Goal: Task Accomplishment & Management: Manage account settings

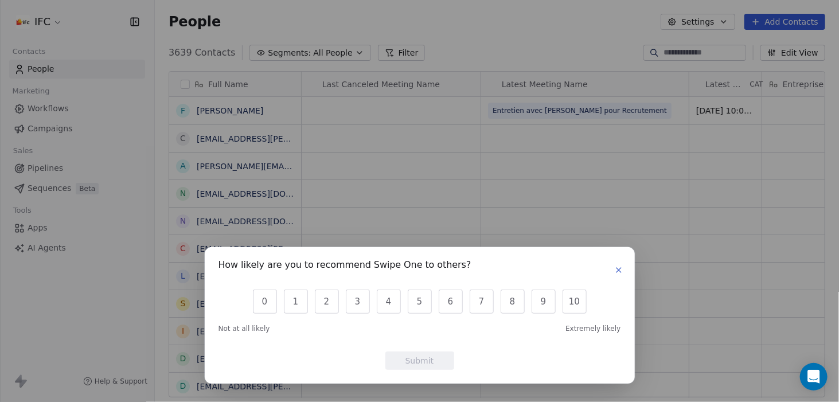
scroll to position [345, 675]
click at [617, 272] on icon "button" at bounding box center [618, 269] width 9 height 9
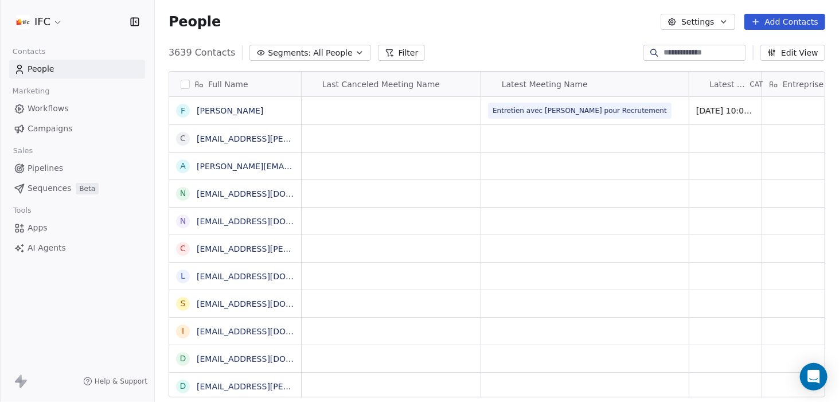
click at [258, 27] on div "People Settings Add Contacts" at bounding box center [497, 22] width 656 height 16
click at [34, 188] on span "Sequences" at bounding box center [50, 188] width 44 height 12
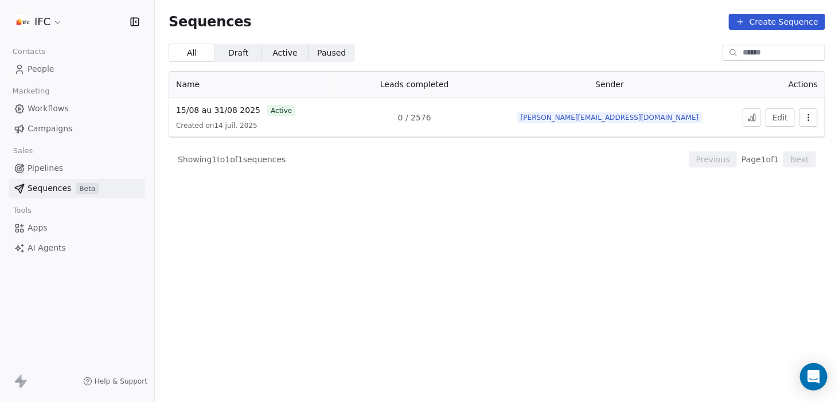
click at [34, 188] on span "Sequences" at bounding box center [50, 188] width 44 height 12
click at [50, 187] on span "Sequences" at bounding box center [50, 188] width 44 height 12
click at [207, 108] on span "15/08 au 31/08 2025" at bounding box center [218, 109] width 84 height 9
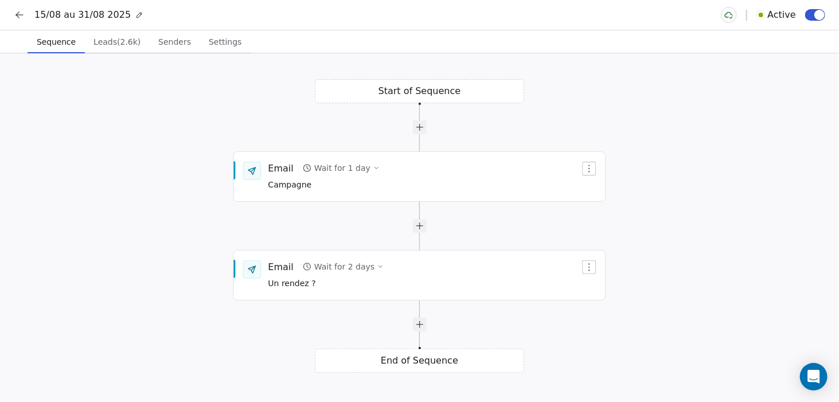
click at [211, 42] on span "Settings" at bounding box center [225, 42] width 42 height 16
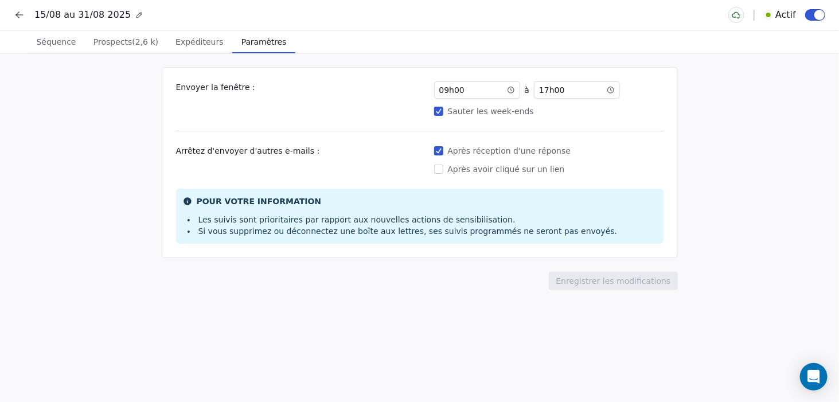
click at [343, 106] on div "Envoyer la fenêtre : 09h00 ​ ​ ​ à 17h00 ​ ​ ​ Sauter les week-ends" at bounding box center [419, 99] width 487 height 36
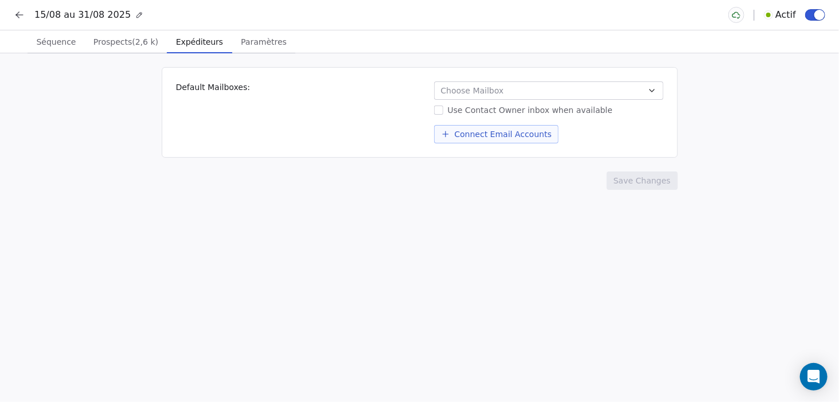
click at [182, 44] on font "Expéditeurs" at bounding box center [199, 41] width 47 height 9
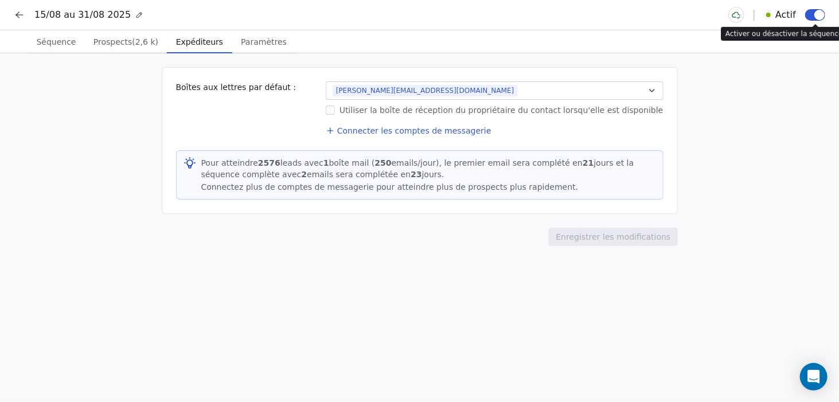
click at [810, 12] on button "button" at bounding box center [815, 14] width 20 height 11
click at [817, 17] on button "button" at bounding box center [815, 14] width 20 height 11
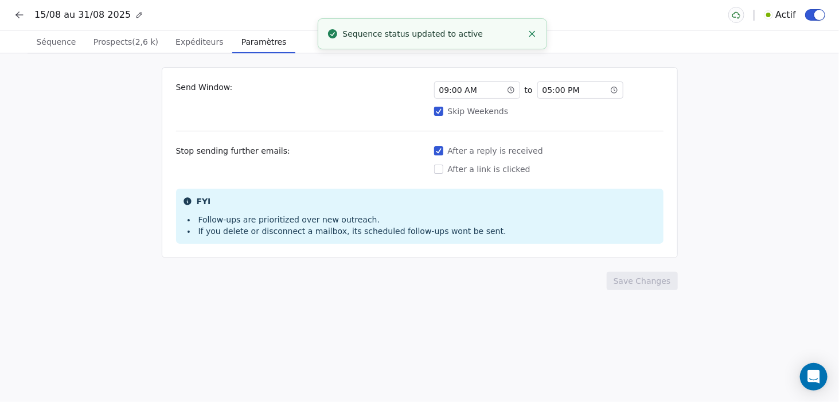
click at [249, 37] on font "Paramètres" at bounding box center [263, 41] width 45 height 9
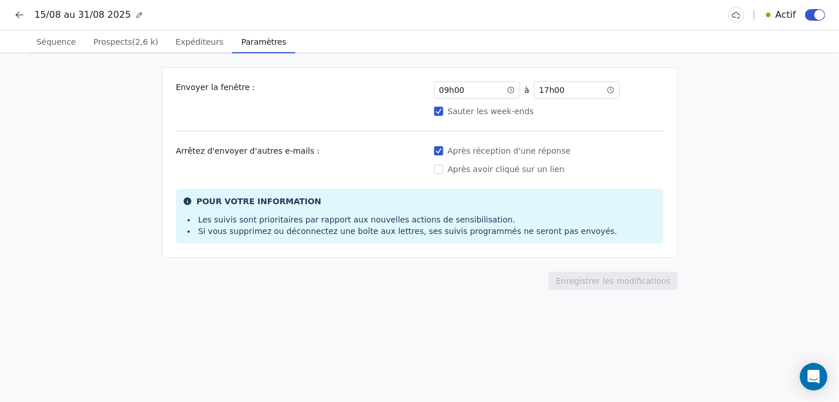
click at [118, 44] on font "Prospects" at bounding box center [112, 41] width 38 height 9
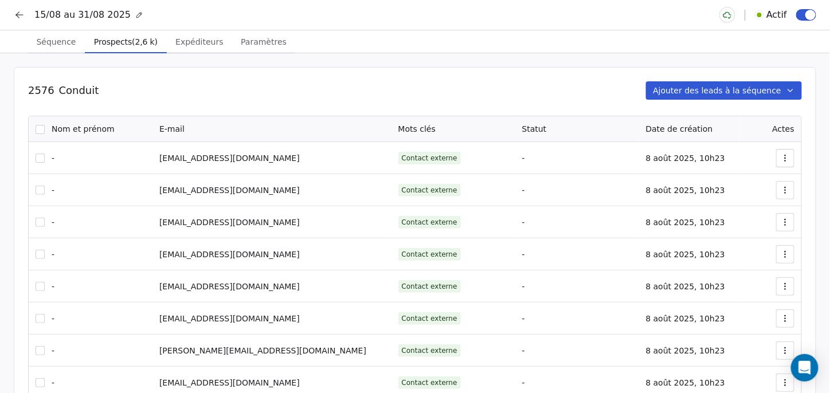
click at [786, 158] on button "button" at bounding box center [785, 158] width 18 height 18
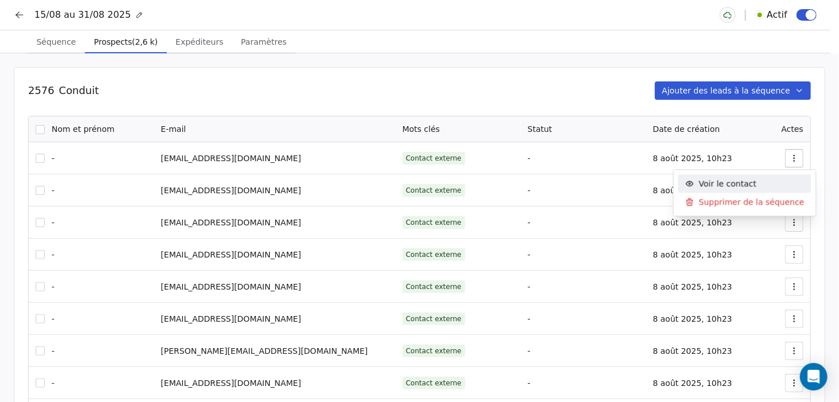
click at [716, 182] on font "Voir le contact" at bounding box center [728, 183] width 58 height 9
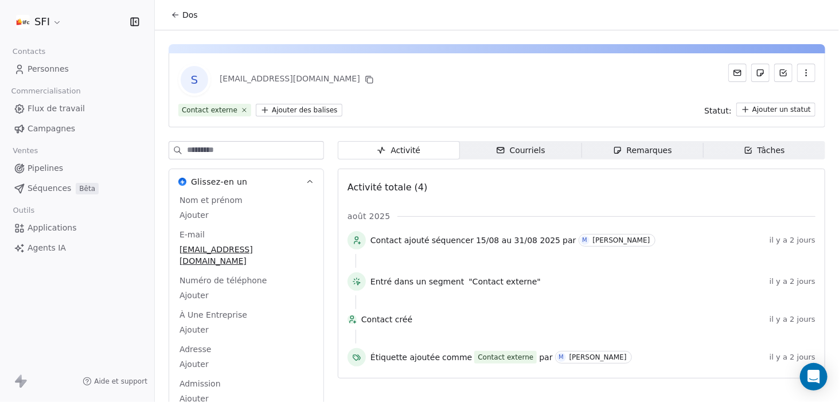
click at [801, 73] on icon "button" at bounding box center [805, 72] width 9 height 9
click at [778, 74] on icon at bounding box center [782, 72] width 9 height 9
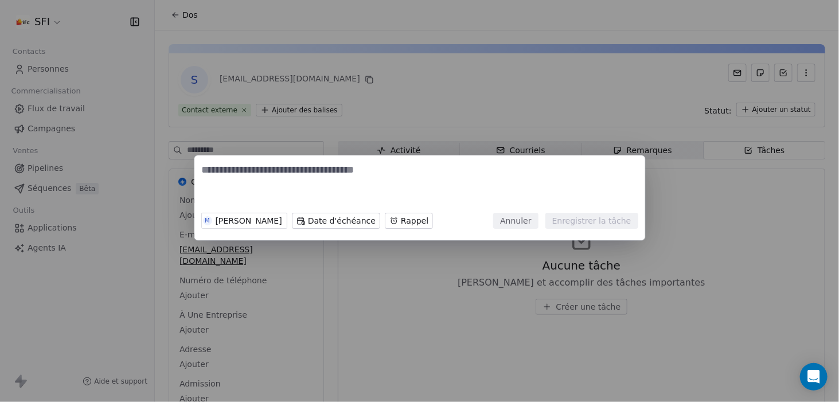
click at [392, 109] on div "M Mickaël BAERT Date d'échéance Rappel Annuler Enregistrer la tâche" at bounding box center [419, 201] width 839 height 402
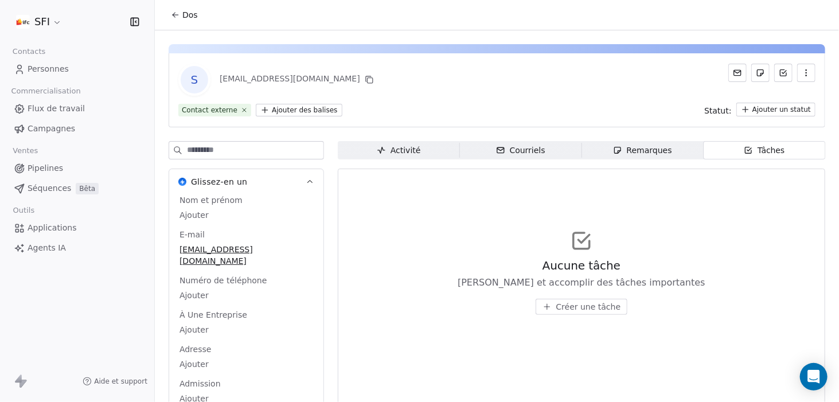
click at [774, 72] on button at bounding box center [783, 73] width 18 height 18
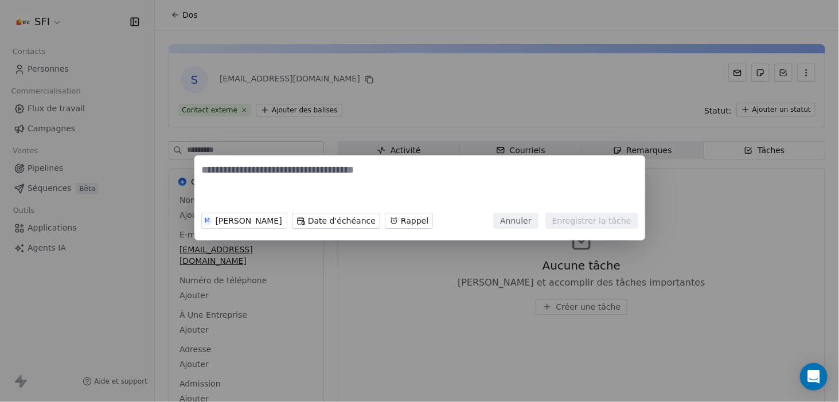
click at [385, 232] on div "M Mickaël BAERT Date d'échéance Rappel" at bounding box center [317, 220] width 232 height 25
click at [386, 226] on body "SFI Contacts Personnes Commercialisation Flux de travail Campagnes Ventes Pipel…" at bounding box center [419, 201] width 839 height 402
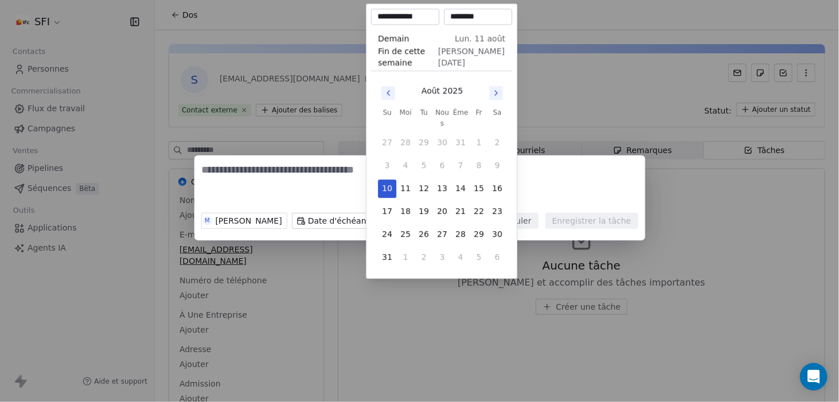
click at [351, 120] on div "M Mickaël BAERT Date d'échéance Rappel Annuler Enregistrer la tâche" at bounding box center [419, 201] width 839 height 402
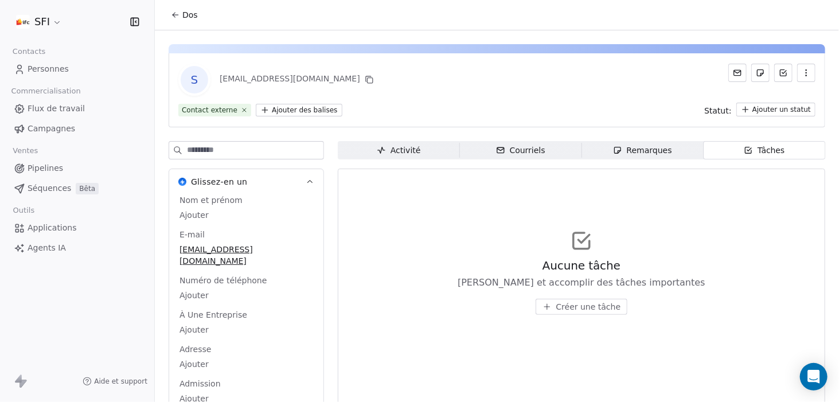
click at [697, 79] on div "Mickaël BAERT Date d'échéance Reminder Annuler Enregistrer la tâche" at bounding box center [419, 201] width 839 height 402
click at [733, 74] on icon at bounding box center [737, 72] width 9 height 9
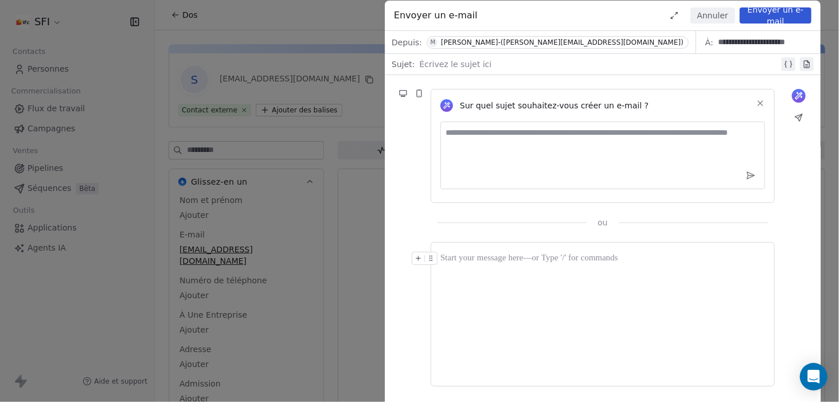
click at [807, 66] on icon at bounding box center [806, 66] width 2 height 0
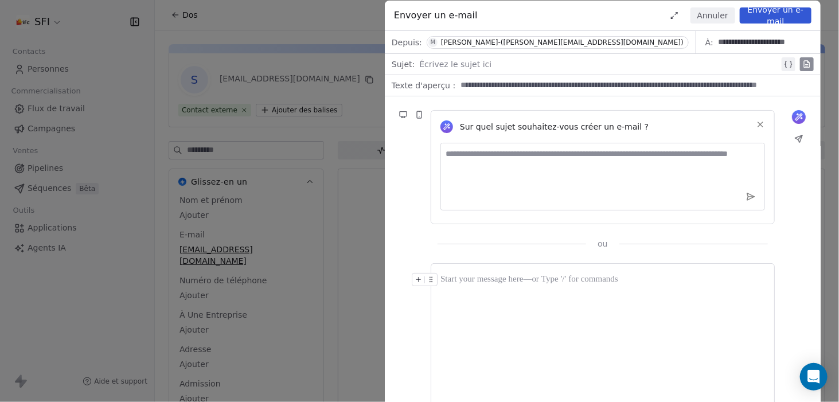
click at [807, 66] on icon at bounding box center [806, 66] width 2 height 0
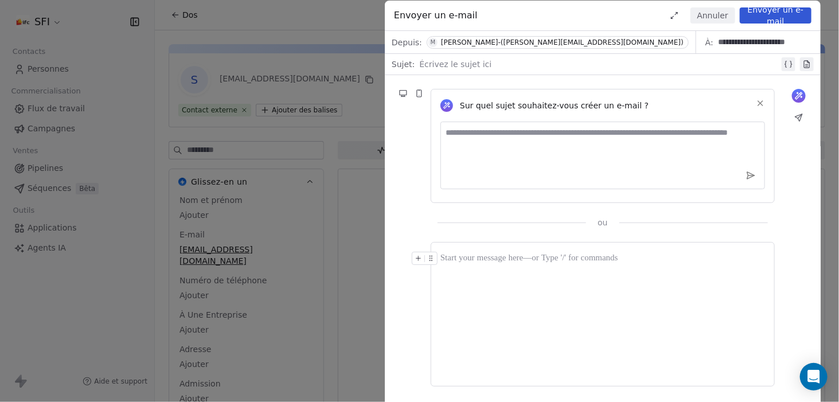
click at [807, 66] on icon at bounding box center [806, 66] width 2 height 0
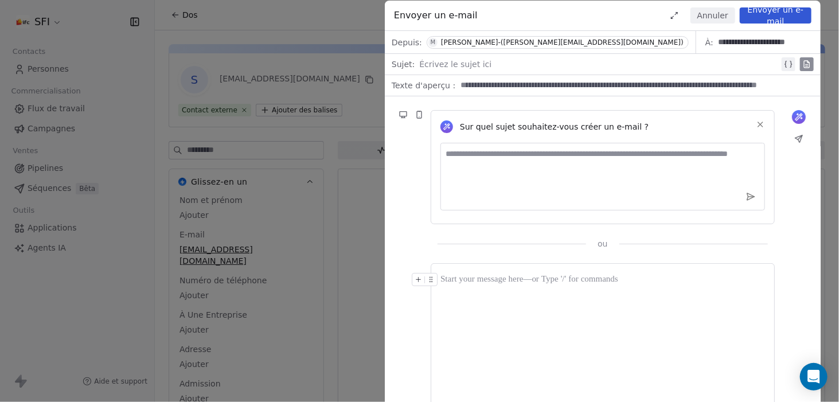
click at [807, 66] on icon at bounding box center [806, 66] width 2 height 0
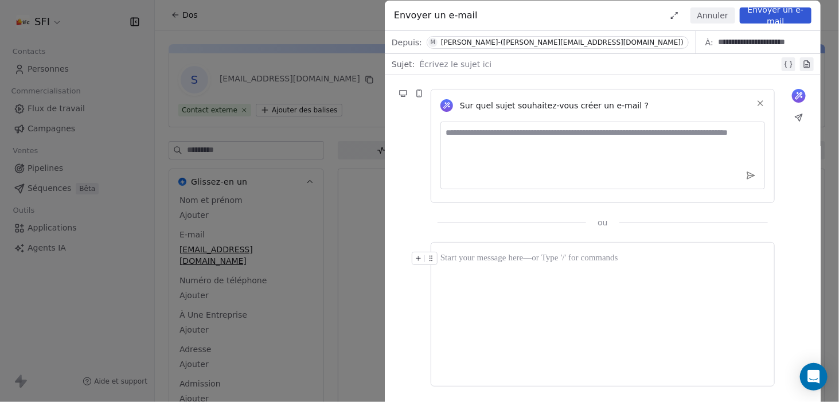
click at [807, 66] on icon at bounding box center [806, 66] width 2 height 0
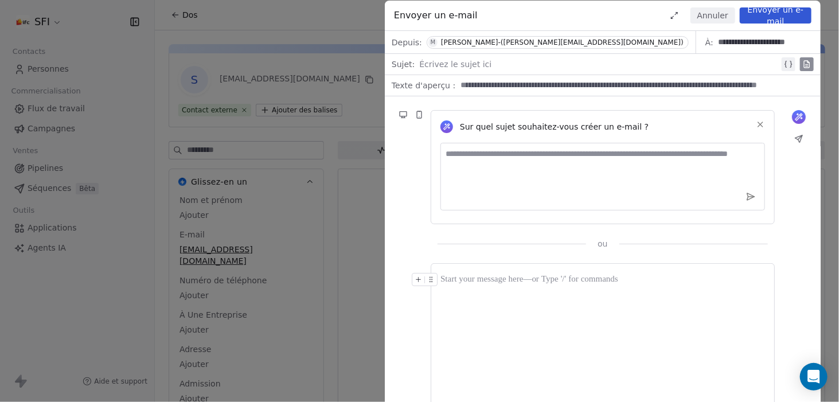
click at [807, 66] on icon at bounding box center [806, 66] width 2 height 0
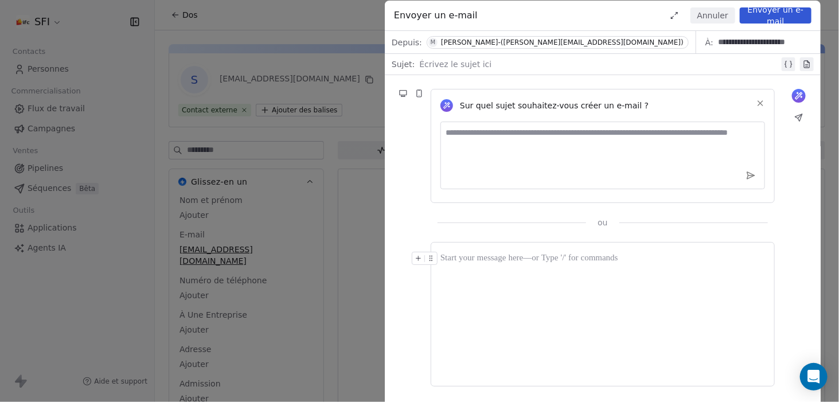
click at [420, 259] on icon at bounding box center [417, 258] width 7 height 7
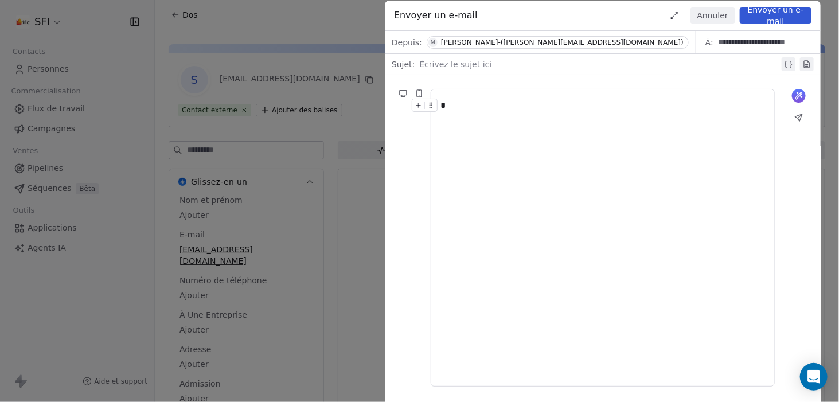
click at [590, 129] on div "*" at bounding box center [602, 238] width 324 height 278
click at [432, 105] on icon at bounding box center [430, 104] width 7 height 7
click at [420, 105] on icon at bounding box center [417, 104] width 7 height 7
click at [420, 105] on icon at bounding box center [418, 105] width 5 height 0
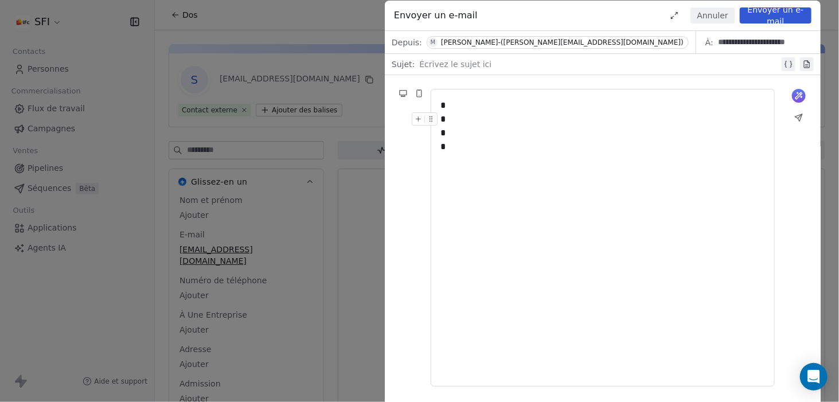
click at [417, 118] on icon at bounding box center [417, 118] width 7 height 7
click at [433, 113] on button at bounding box center [431, 119] width 12 height 12
click at [483, 114] on div "*" at bounding box center [602, 119] width 325 height 14
click at [476, 183] on div "* * * * *" at bounding box center [602, 238] width 324 height 278
click at [421, 105] on button at bounding box center [418, 105] width 12 height 12
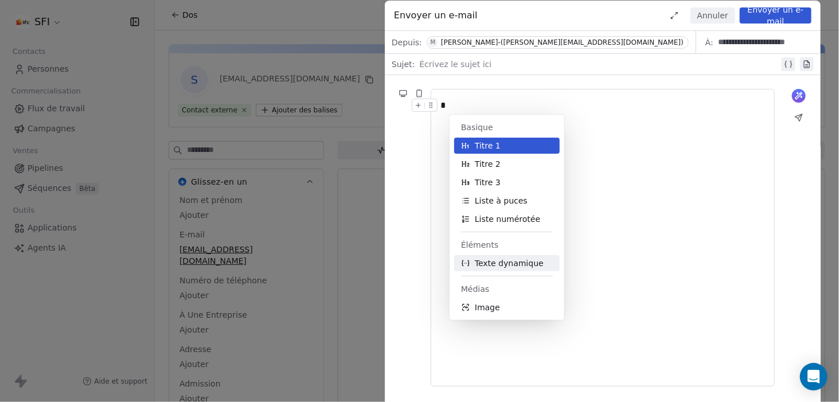
click at [537, 263] on button "Texte dynamique" at bounding box center [506, 263] width 105 height 16
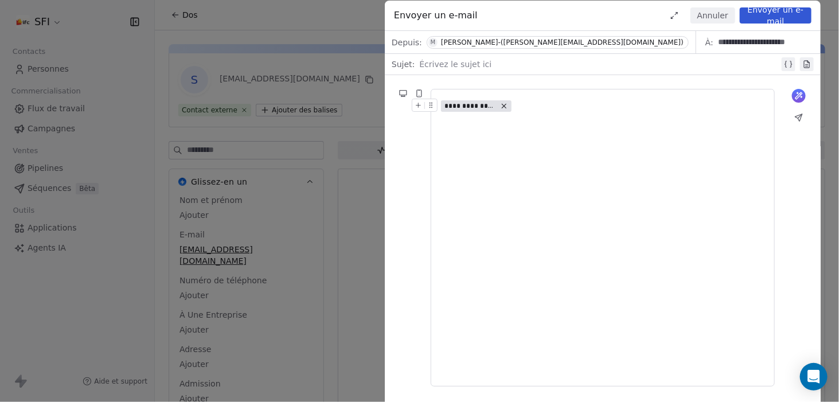
click at [463, 108] on span "**********" at bounding box center [470, 105] width 52 height 9
click at [485, 143] on font "Choisir une propriété" at bounding box center [497, 144] width 84 height 9
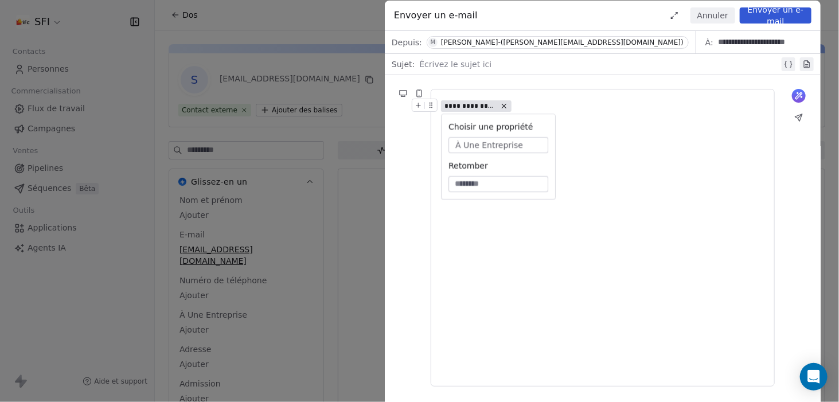
click at [718, 15] on font "Annuler" at bounding box center [712, 15] width 31 height 9
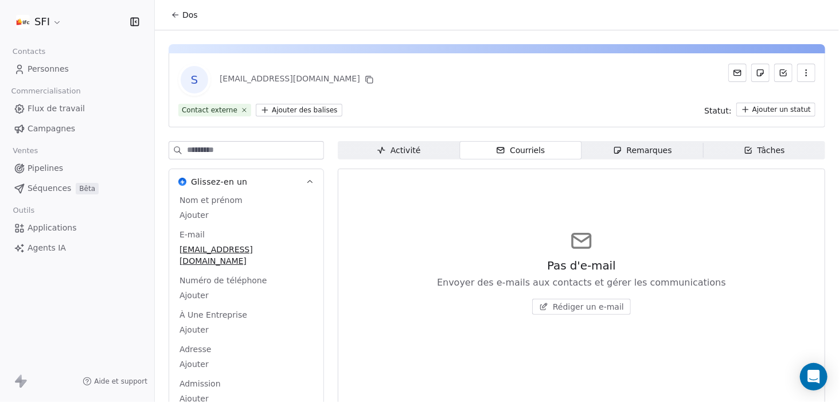
click at [769, 115] on html "SFI Contacts Personnes Commercialisation Flux de travail Campagnes Ventes Pipel…" at bounding box center [419, 201] width 839 height 402
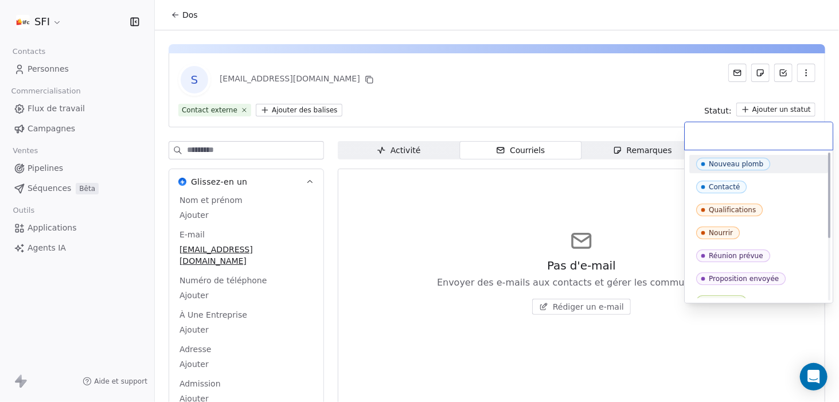
click at [500, 67] on html "SFI Contacts Personnes Commercialisation Flux de travail Campagnes Ventes Pipel…" at bounding box center [419, 201] width 839 height 402
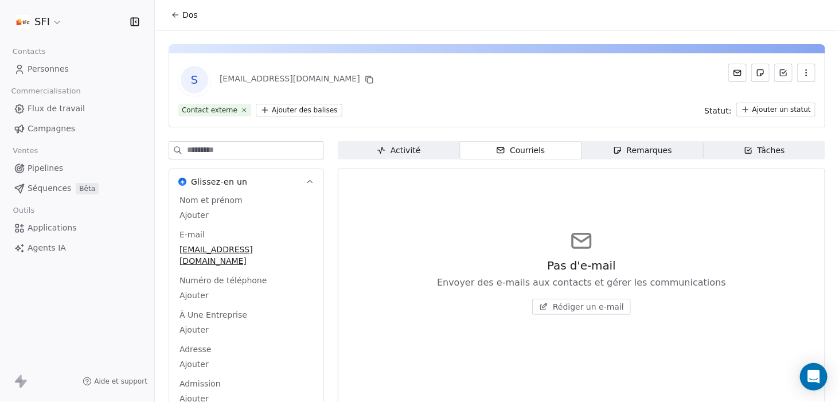
click at [632, 154] on font "Remarques" at bounding box center [649, 150] width 45 height 12
click at [772, 153] on font "Tâches" at bounding box center [771, 150] width 28 height 9
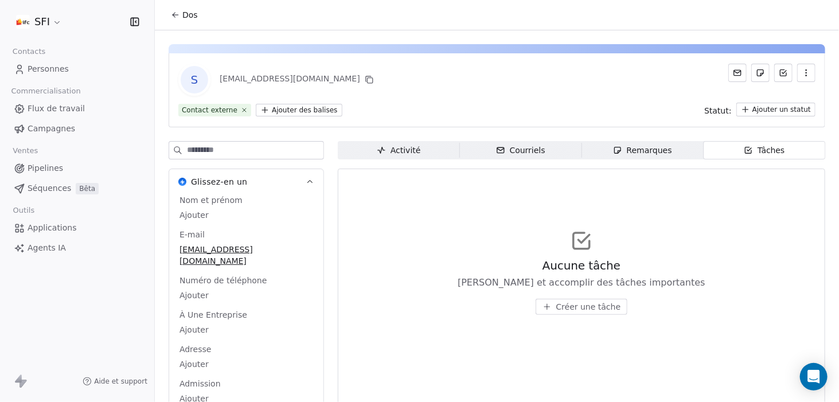
click at [409, 151] on font "Activité" at bounding box center [405, 150] width 30 height 9
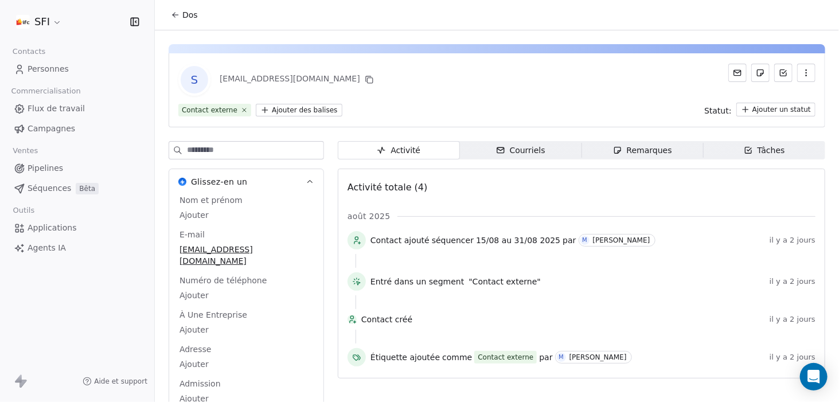
scroll to position [61, 0]
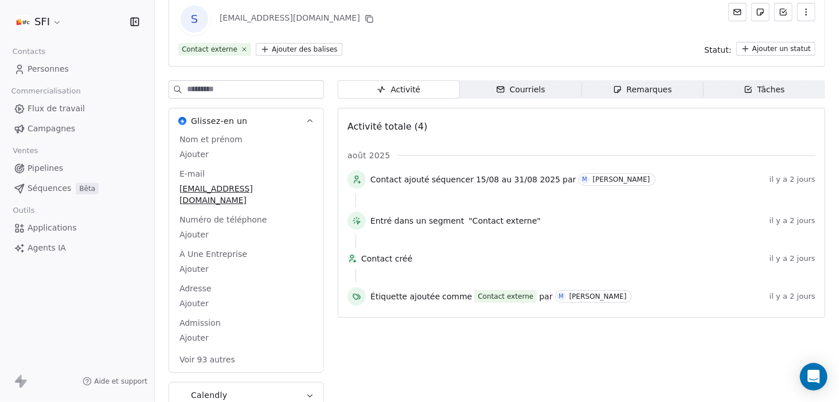
click at [305, 382] on button "Calendly" at bounding box center [246, 394] width 154 height 25
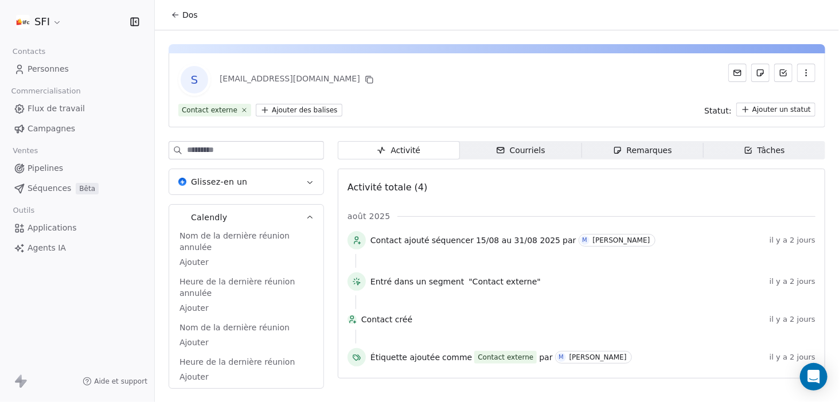
click at [312, 215] on icon "button" at bounding box center [310, 217] width 9 height 9
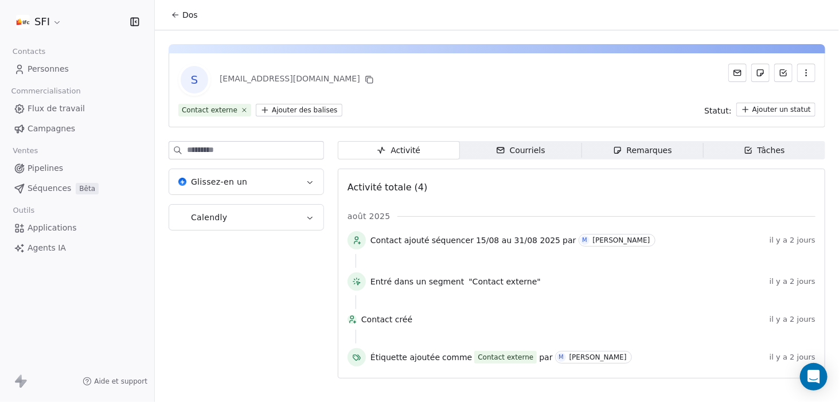
click at [290, 212] on button "Calendly" at bounding box center [246, 217] width 154 height 25
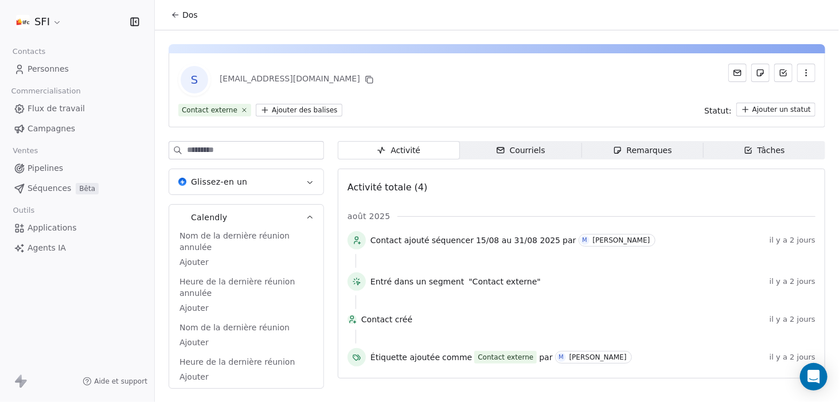
click at [288, 211] on button "Calendly" at bounding box center [246, 217] width 154 height 25
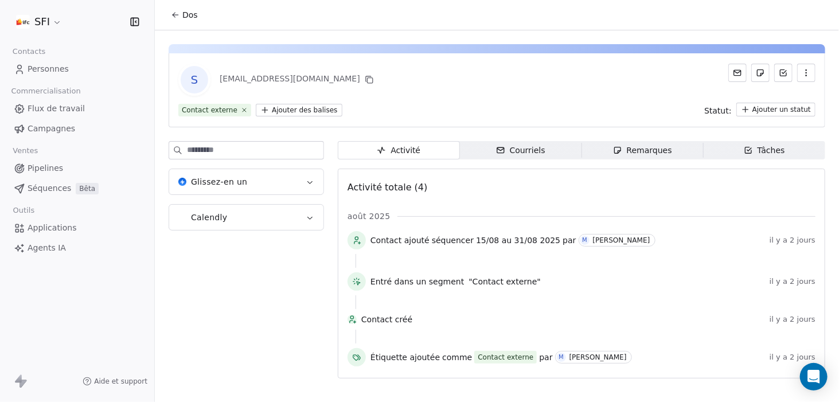
click at [97, 229] on link "Applications" at bounding box center [77, 227] width 136 height 19
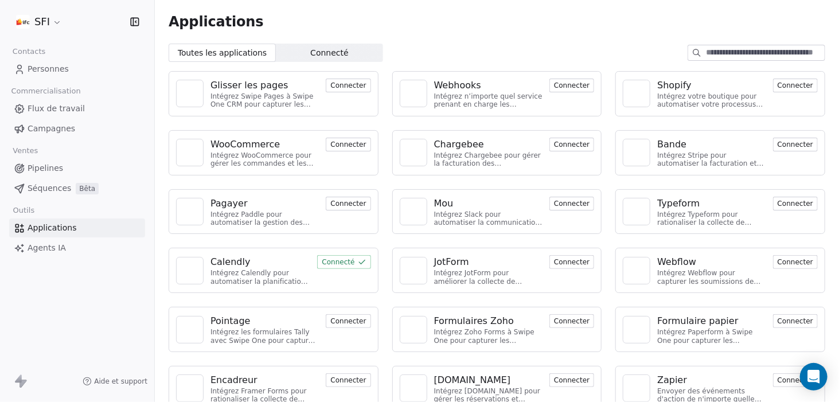
scroll to position [73, 0]
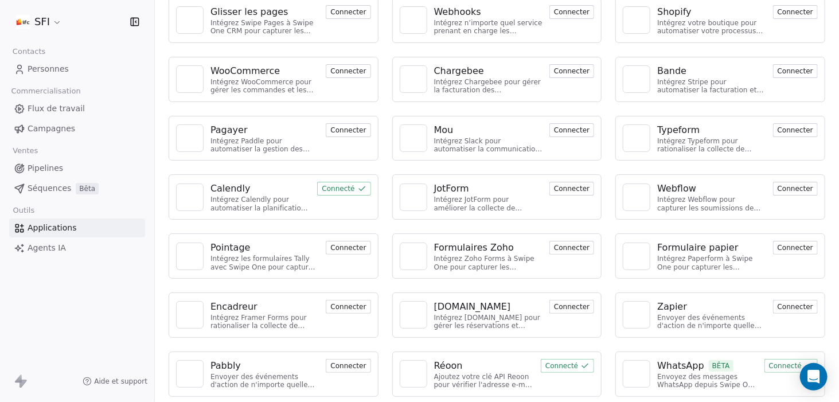
click at [73, 165] on link "Pipelines" at bounding box center [77, 168] width 136 height 19
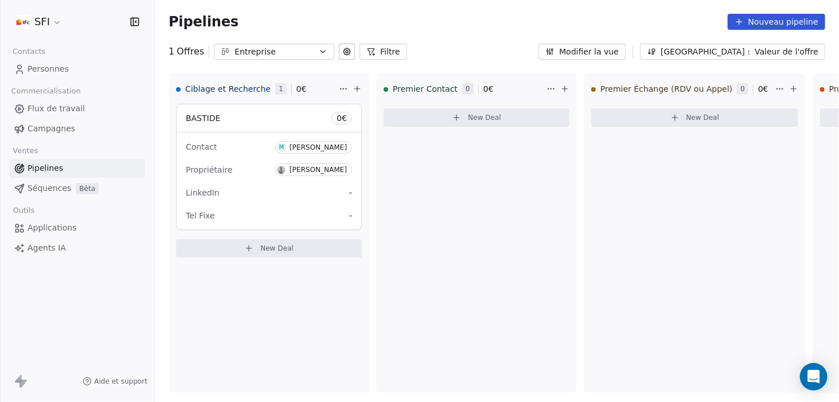
click at [68, 108] on font "Flux de travail" at bounding box center [56, 108] width 57 height 9
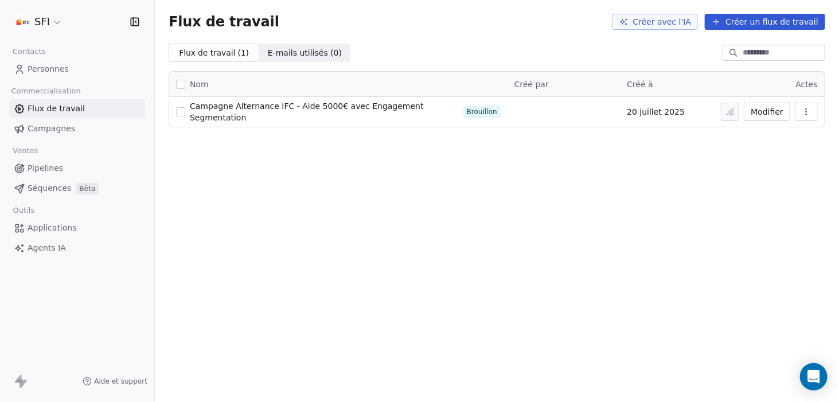
click at [238, 114] on font "Campagne Alternance IFC - Aide 5000€ avec Engagement Segmentation" at bounding box center [307, 111] width 234 height 21
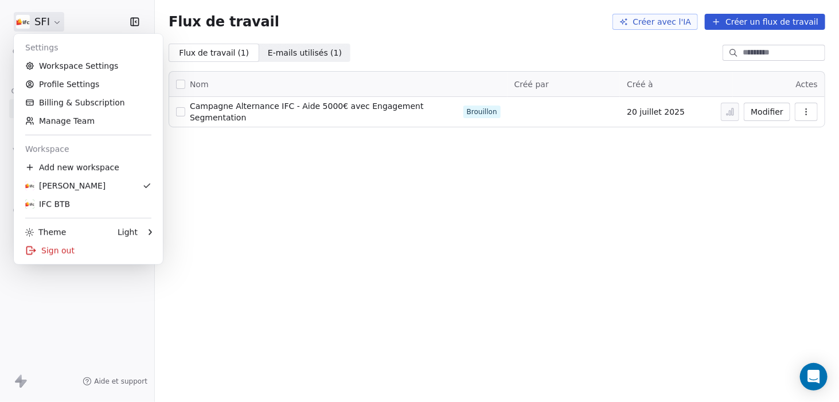
click at [63, 25] on html "SFI Contacts Personnes Commercialisation Flux de travail Campagnes Ventes Pipel…" at bounding box center [419, 201] width 839 height 402
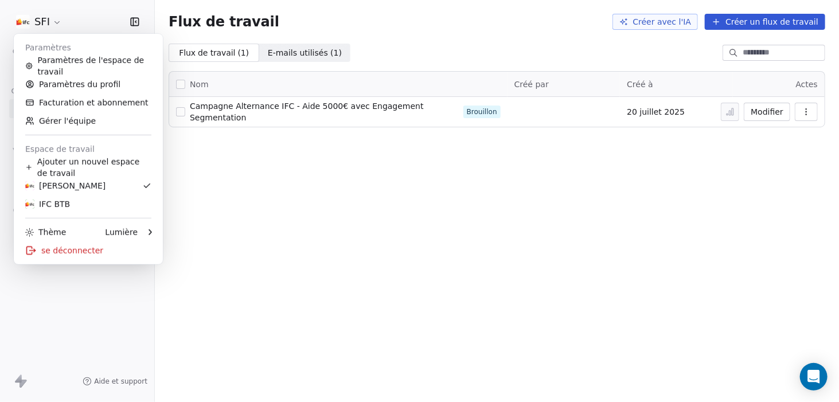
click at [298, 53] on html "SFI Contacts Personnes Commercialisation Flux de travail Campagnes Ventes Pipel…" at bounding box center [419, 201] width 839 height 402
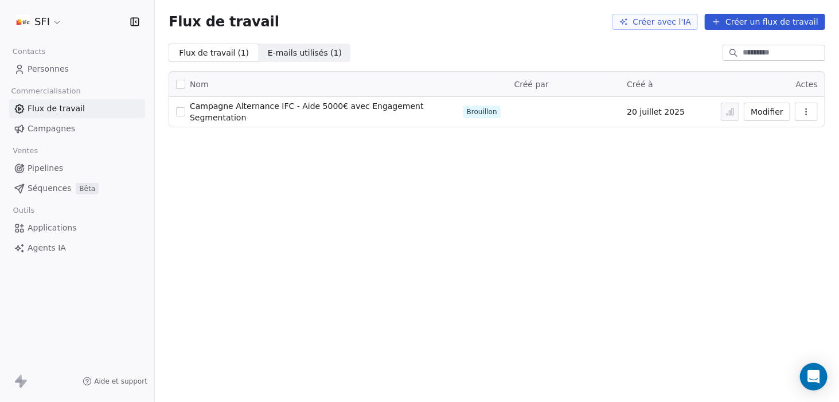
click at [305, 48] on font "E-mails utilisés (" at bounding box center [301, 52] width 66 height 9
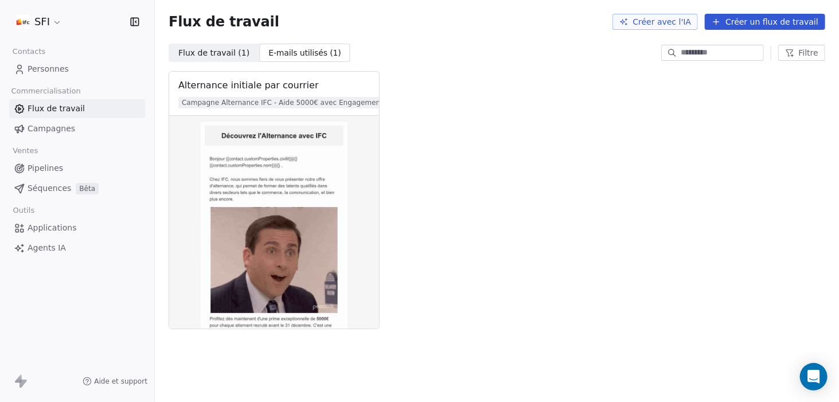
click at [72, 67] on link "Personnes" at bounding box center [77, 69] width 136 height 19
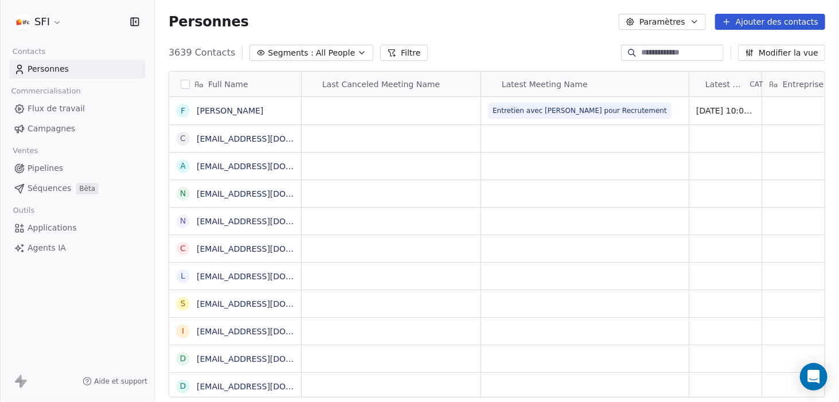
scroll to position [345, 675]
click at [62, 226] on font "Applications" at bounding box center [52, 227] width 49 height 9
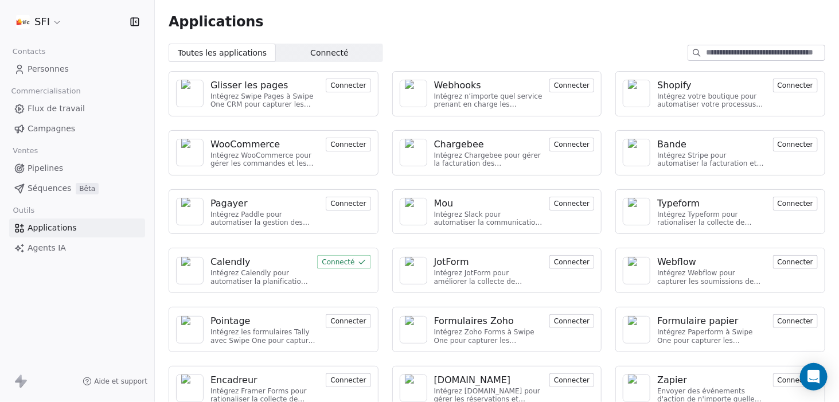
click at [310, 53] on font "Connecté" at bounding box center [329, 52] width 38 height 9
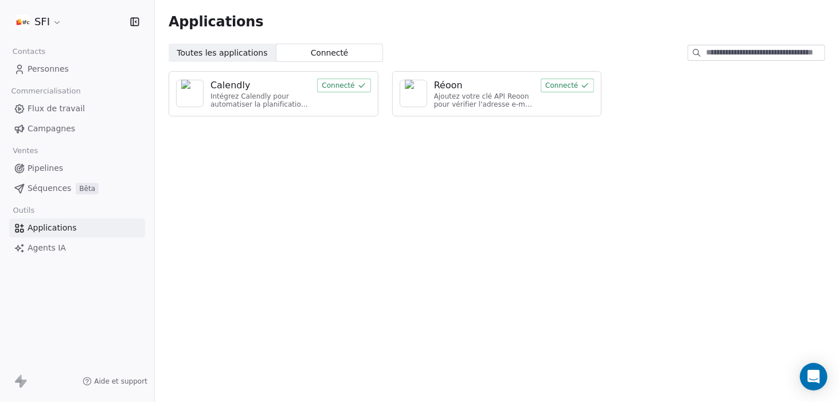
click at [216, 46] on span "Toutes les applications Toutes les applications" at bounding box center [222, 53] width 107 height 18
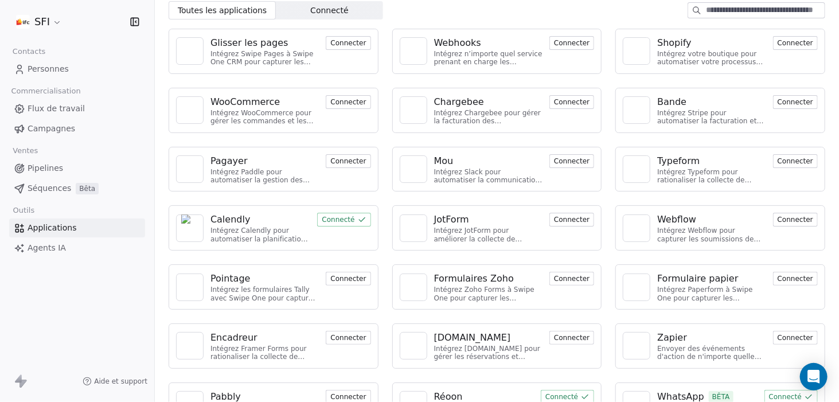
scroll to position [45, 0]
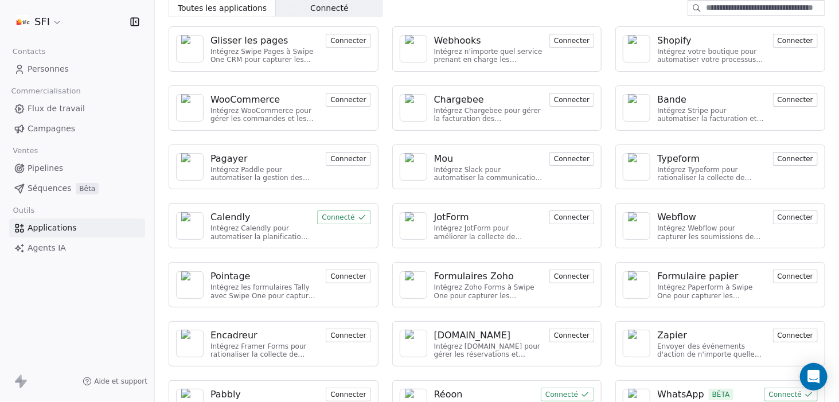
click at [45, 68] on font "Personnes" at bounding box center [48, 68] width 41 height 9
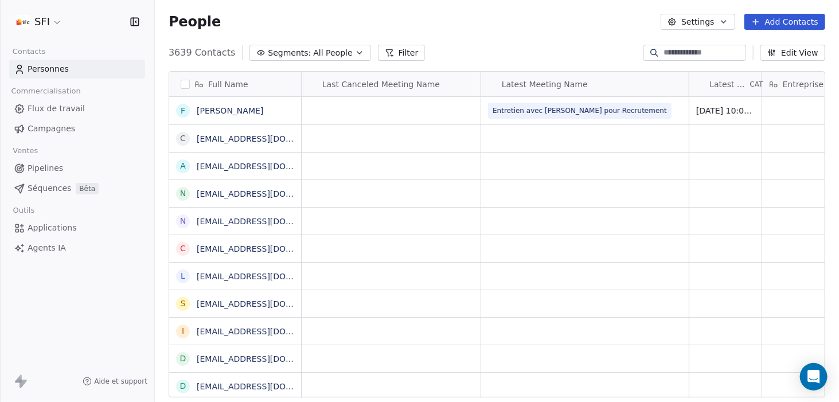
scroll to position [345, 675]
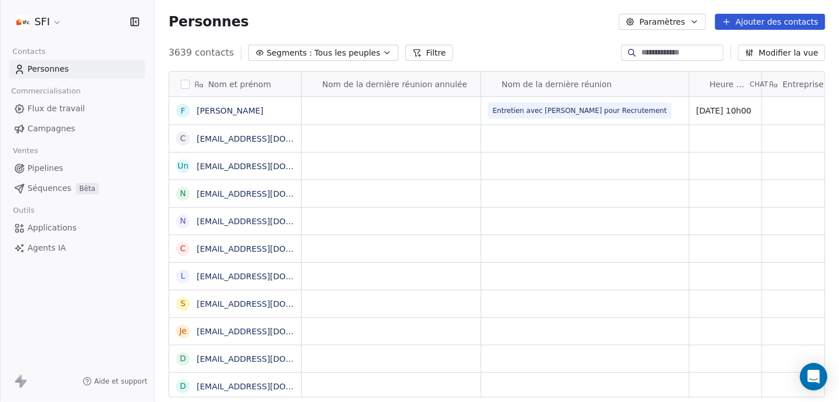
click at [26, 24] on html "SFI Contacts Personnes Commercialisation Flux de travail Campagnes Ventes Pipel…" at bounding box center [419, 201] width 839 height 402
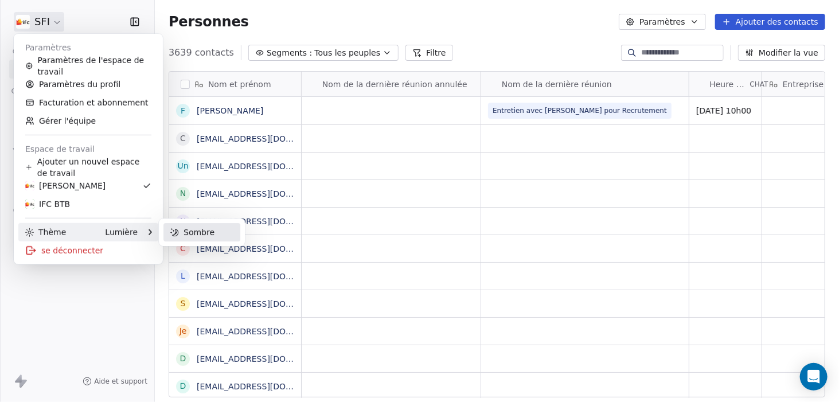
click at [214, 232] on div "Sombre" at bounding box center [201, 232] width 77 height 18
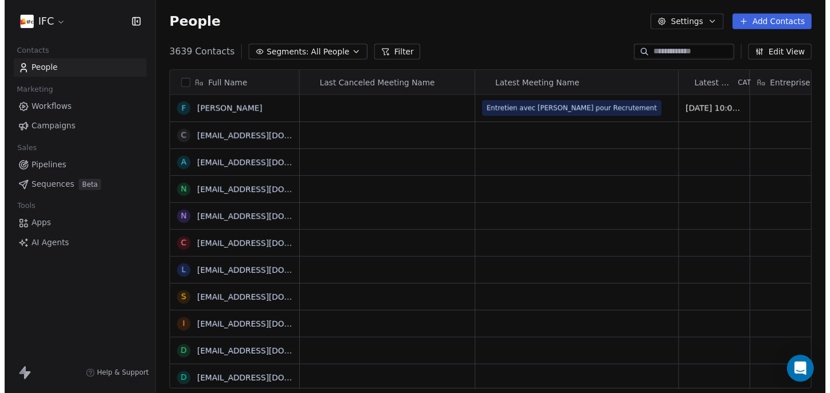
scroll to position [345, 675]
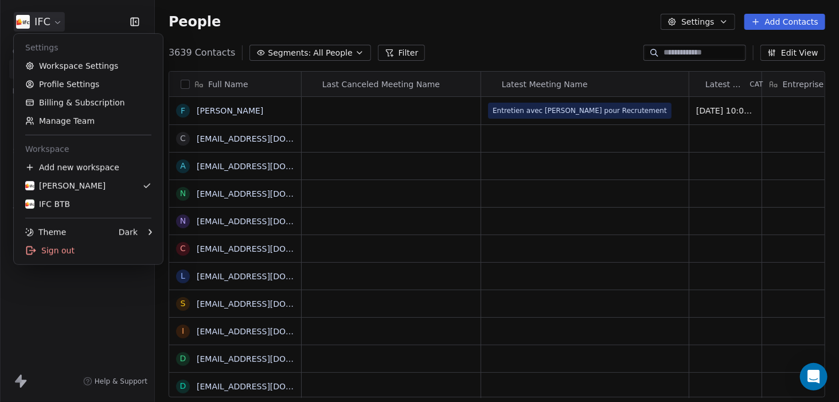
click at [54, 28] on html "IFC Contacts People Marketing Workflows Campaigns Sales Pipelines Sequences Bet…" at bounding box center [419, 201] width 839 height 402
click at [91, 65] on link "Workspace Settings" at bounding box center [88, 66] width 140 height 18
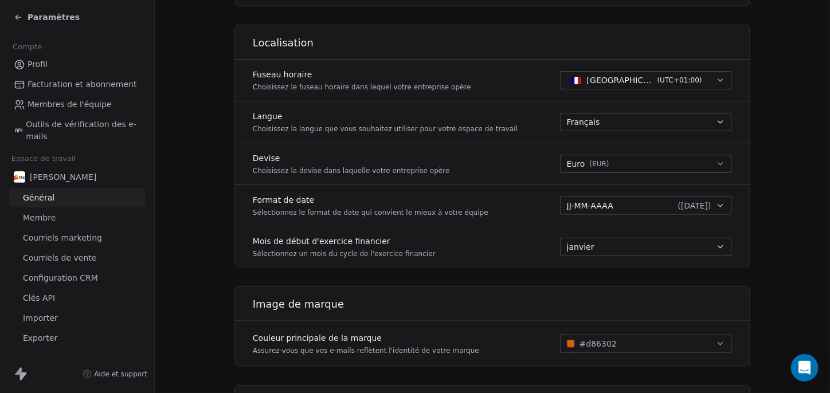
scroll to position [455, 0]
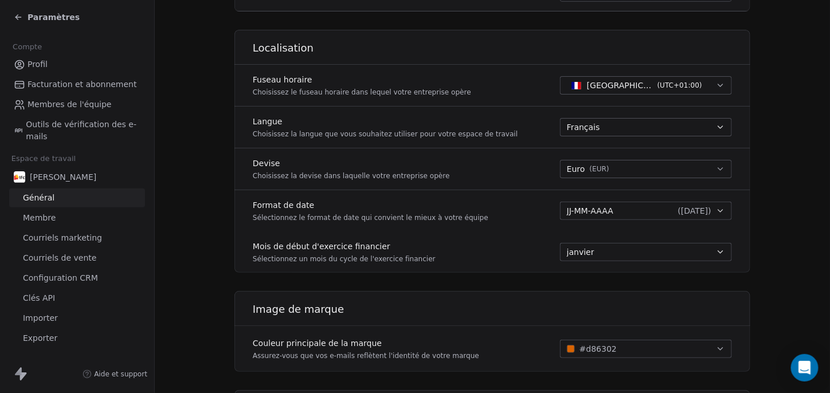
click at [76, 135] on span "Outils de vérification des e-mails" at bounding box center [83, 131] width 115 height 24
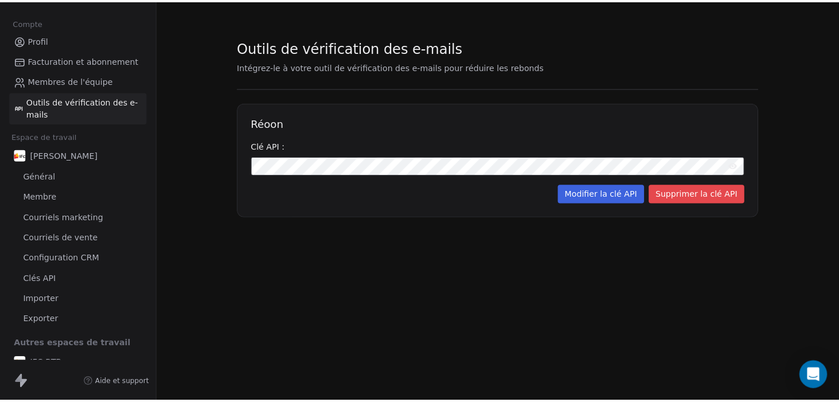
scroll to position [30, 0]
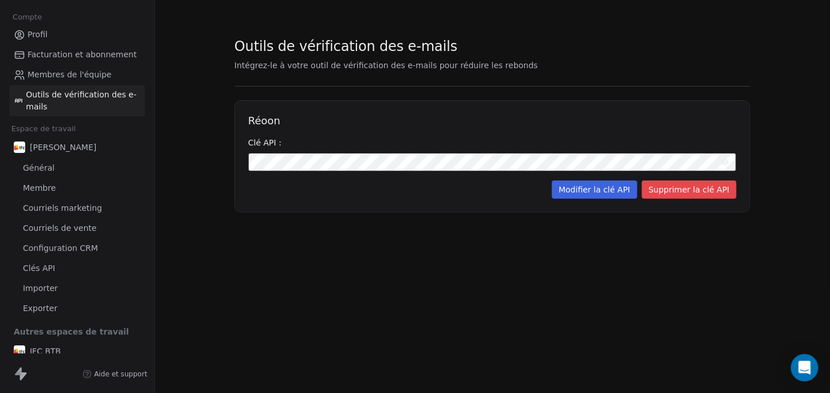
click at [76, 228] on font "Courriels de vente" at bounding box center [59, 228] width 73 height 9
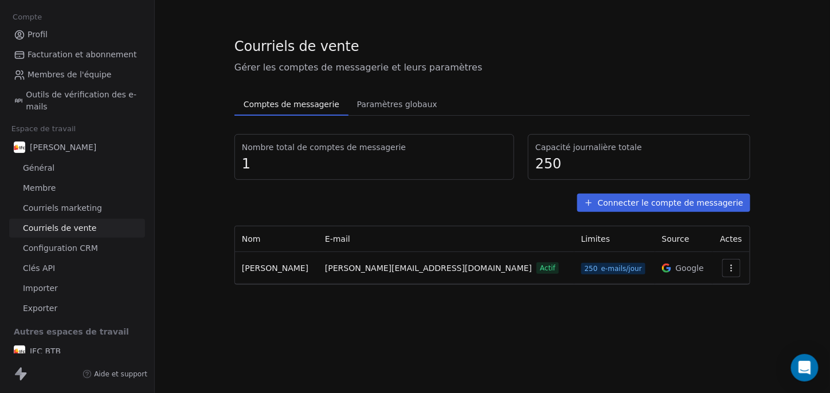
click at [727, 268] on icon "button" at bounding box center [731, 268] width 9 height 9
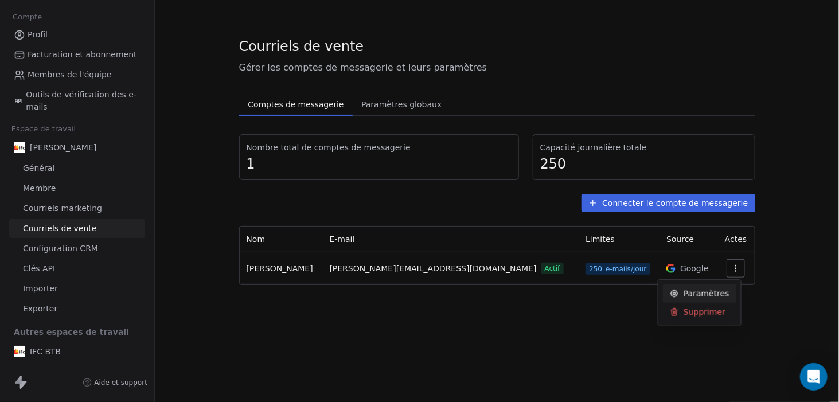
click at [695, 294] on font "Paramètres" at bounding box center [706, 292] width 46 height 9
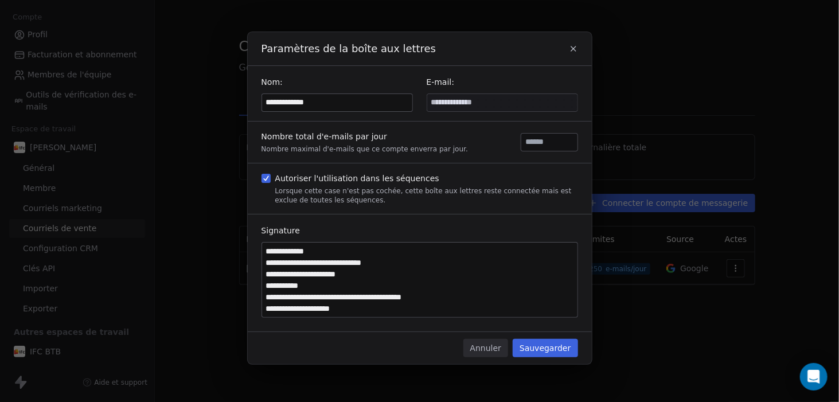
scroll to position [1, 0]
click at [488, 348] on font "Annuler" at bounding box center [485, 347] width 31 height 9
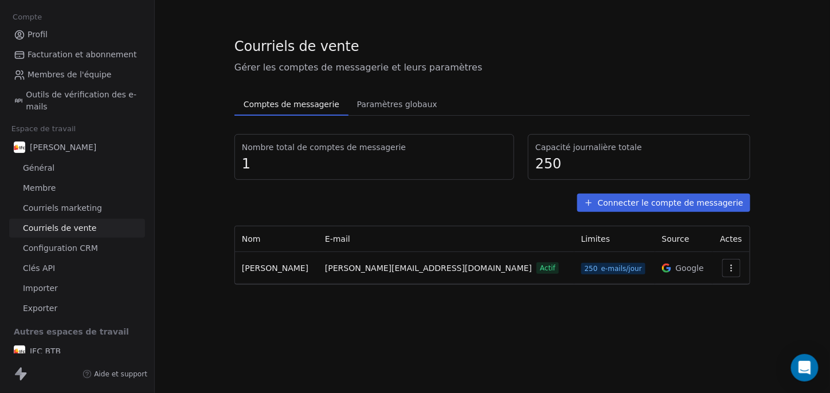
click at [655, 208] on font "Connecter le compte de messagerie" at bounding box center [671, 202] width 146 height 11
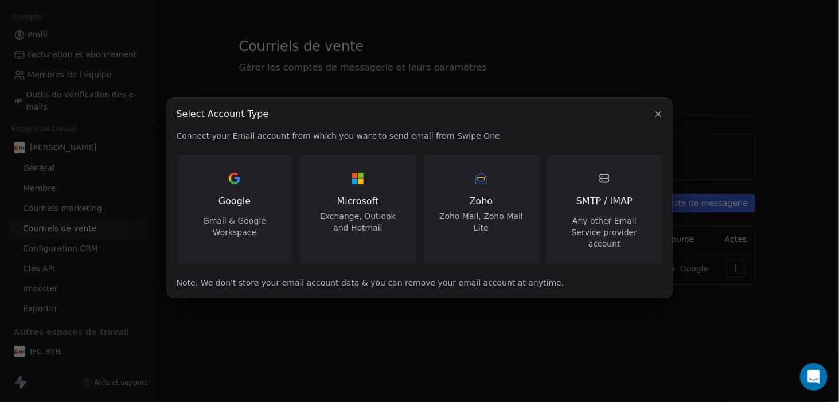
click at [241, 207] on span "Google" at bounding box center [234, 201] width 32 height 14
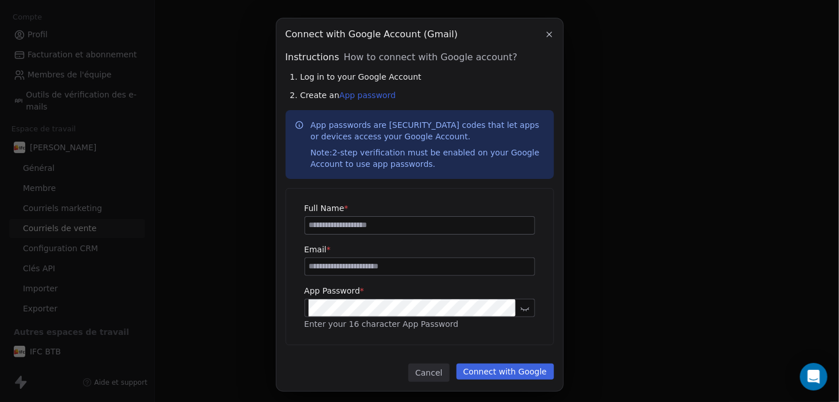
scroll to position [13, 0]
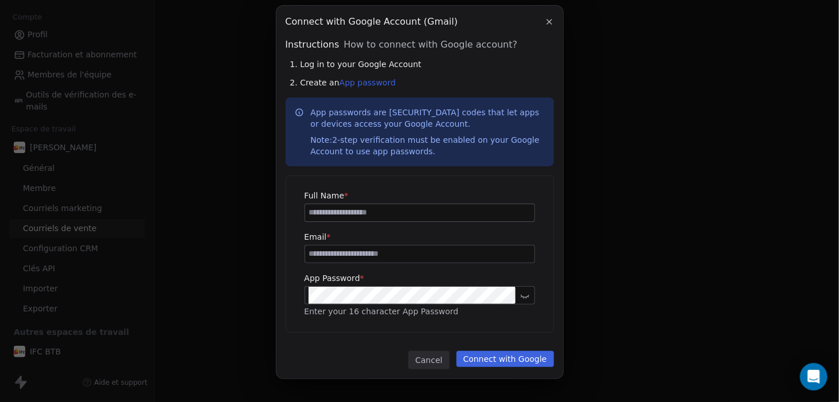
click at [487, 285] on div "App Password * Enter your 16 character App Password" at bounding box center [419, 295] width 230 height 46
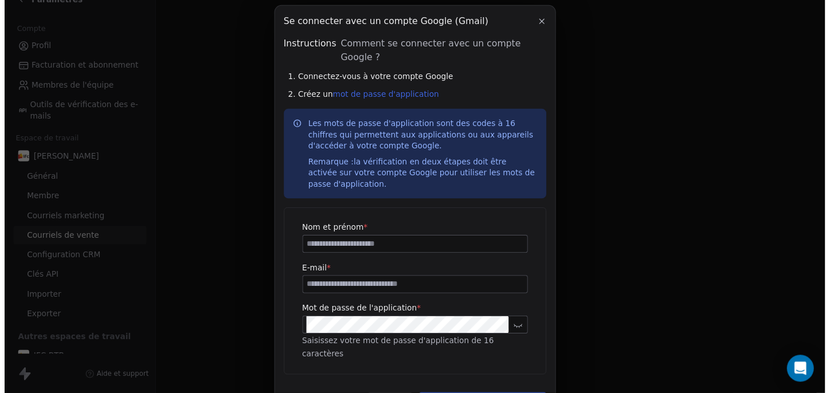
scroll to position [30, 0]
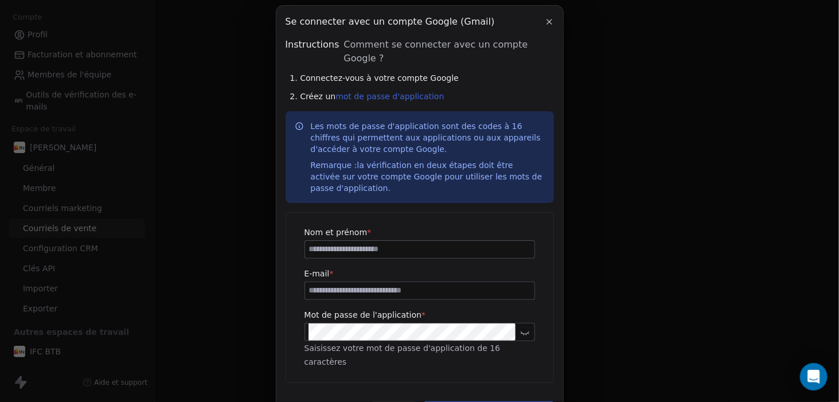
click at [476, 91] on div "2. Créez un mot de passe d'application" at bounding box center [422, 96] width 264 height 11
click at [546, 25] on icon "button" at bounding box center [549, 21] width 9 height 9
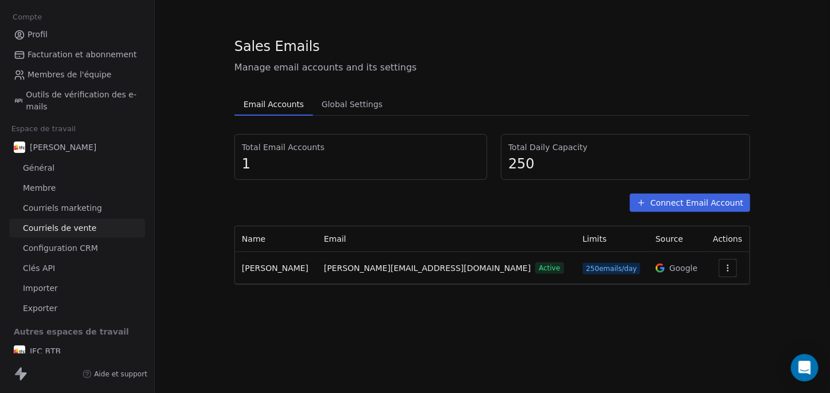
click at [719, 265] on button "button" at bounding box center [728, 268] width 18 height 18
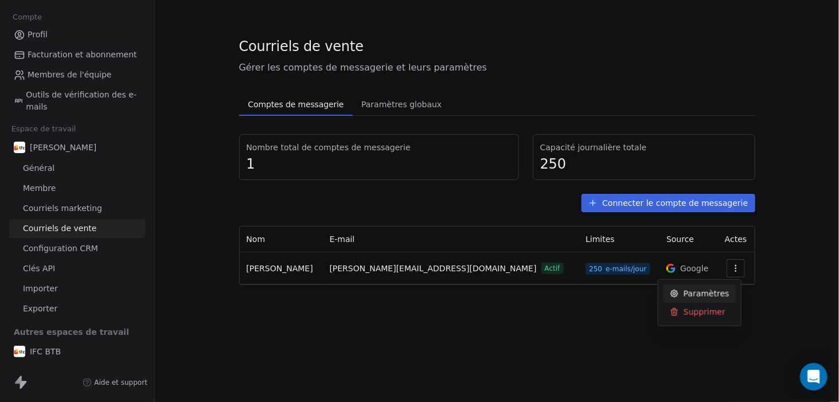
click at [383, 107] on html "Paramètres Compte Profil Facturation et abonnement Membres de l'équipe Outils d…" at bounding box center [419, 201] width 839 height 402
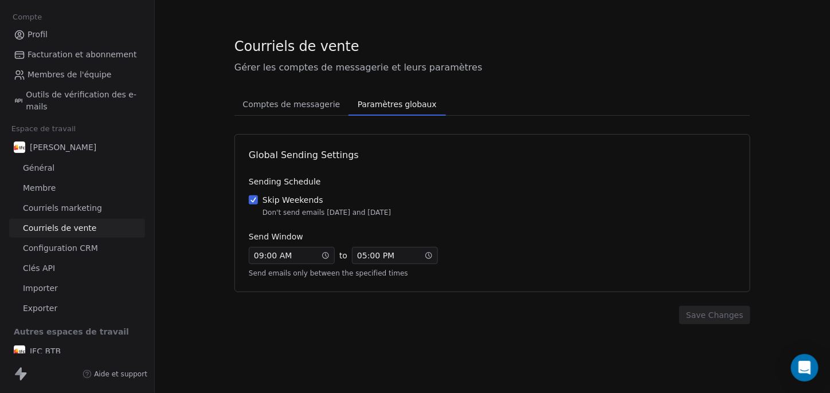
click at [383, 107] on font "Paramètres globaux" at bounding box center [397, 104] width 79 height 9
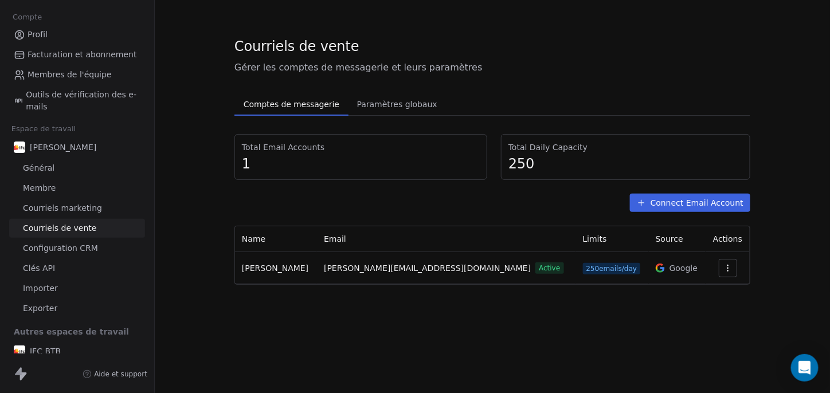
click at [308, 106] on font "Comptes de messagerie" at bounding box center [292, 104] width 96 height 9
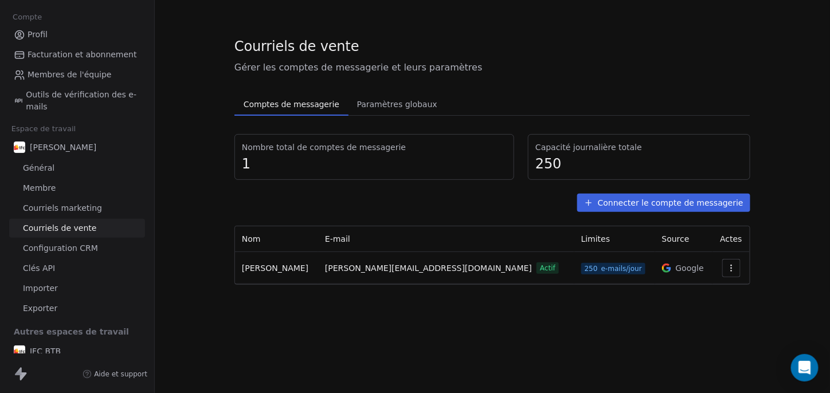
click at [92, 271] on link "Clés API" at bounding box center [77, 268] width 136 height 19
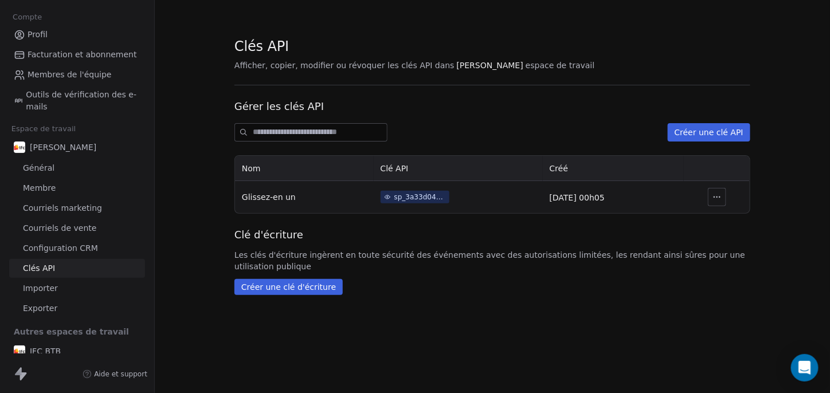
click at [722, 195] on icon "button" at bounding box center [717, 197] width 9 height 9
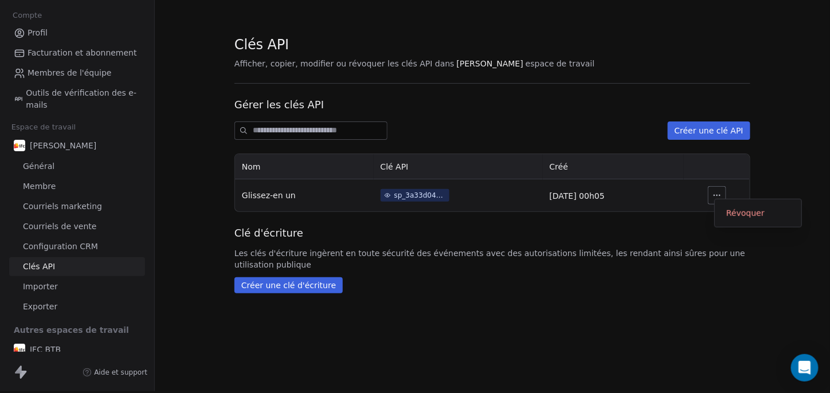
scroll to position [9, 0]
click at [107, 217] on link "Courriels de vente" at bounding box center [77, 226] width 136 height 19
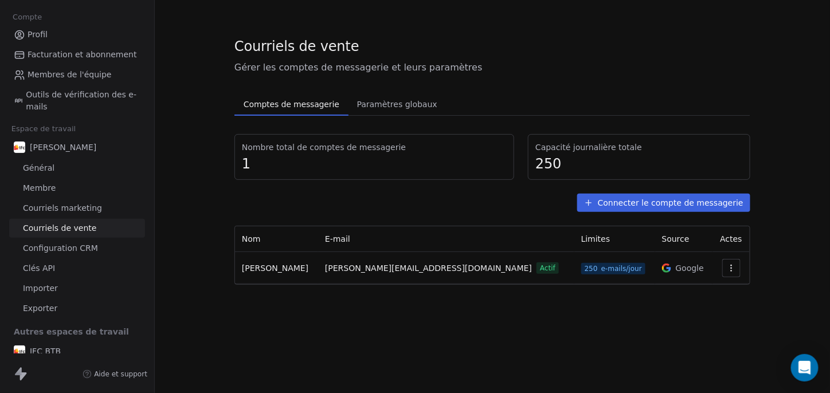
click at [83, 207] on font "Courriels marketing" at bounding box center [62, 208] width 79 height 9
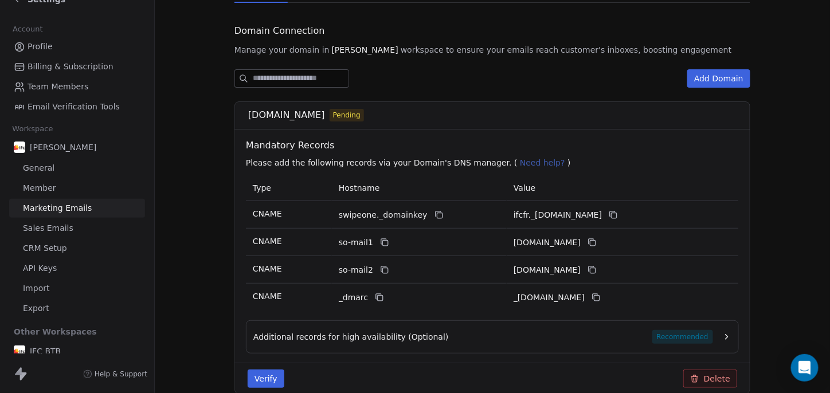
scroll to position [159, 0]
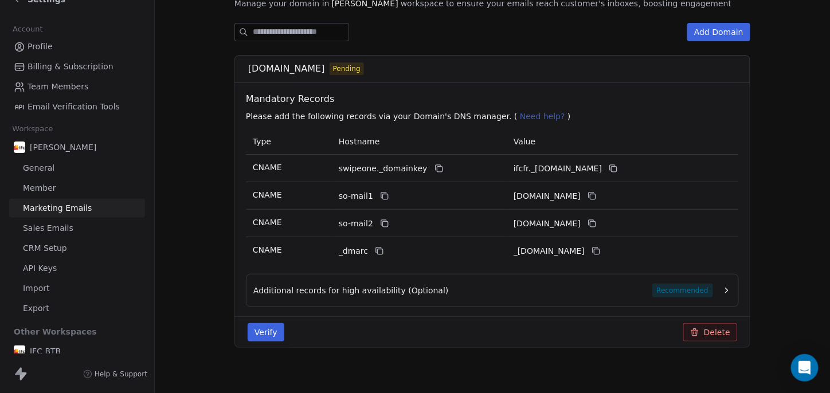
click at [714, 327] on button "Delete" at bounding box center [710, 332] width 54 height 18
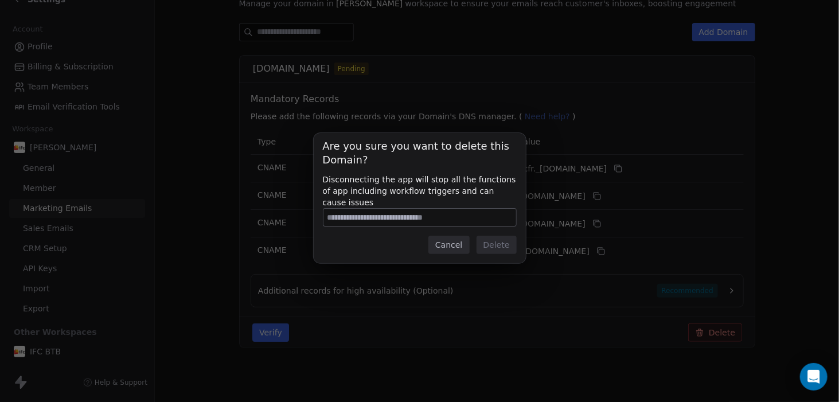
click at [403, 214] on input at bounding box center [419, 217] width 193 height 17
type input "**********"
click at [495, 243] on button "Delete" at bounding box center [496, 245] width 40 height 18
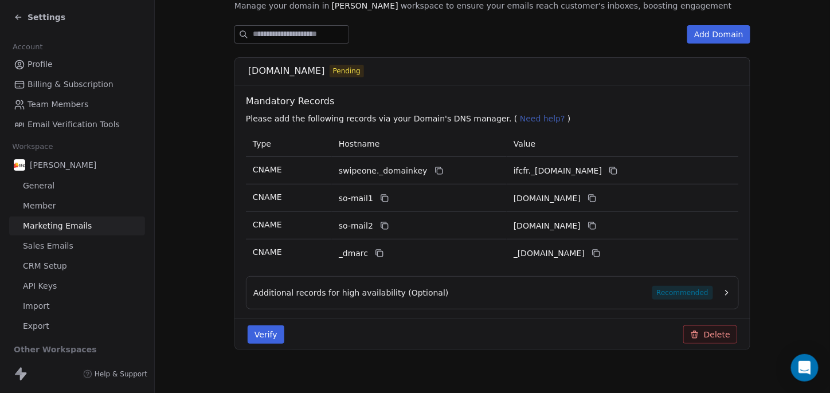
scroll to position [157, 0]
click at [705, 337] on button "Delete" at bounding box center [710, 335] width 54 height 18
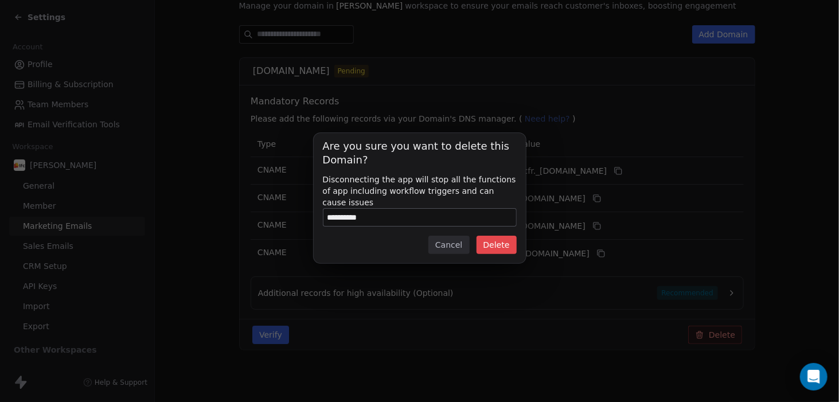
type input "**********"
click at [508, 239] on button "Delete" at bounding box center [496, 245] width 40 height 18
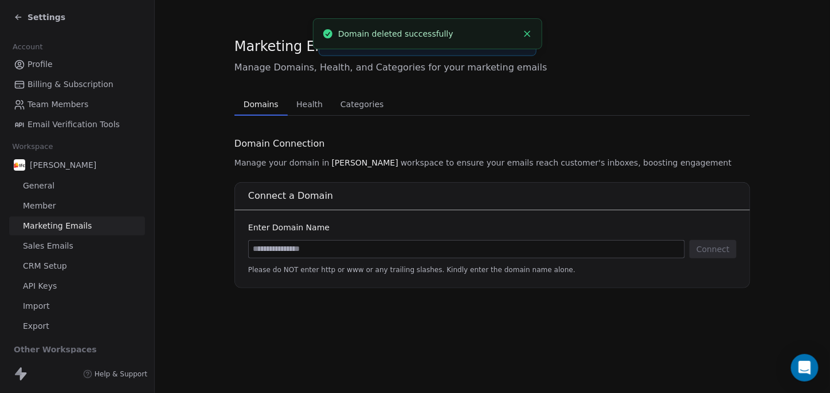
scroll to position [0, 0]
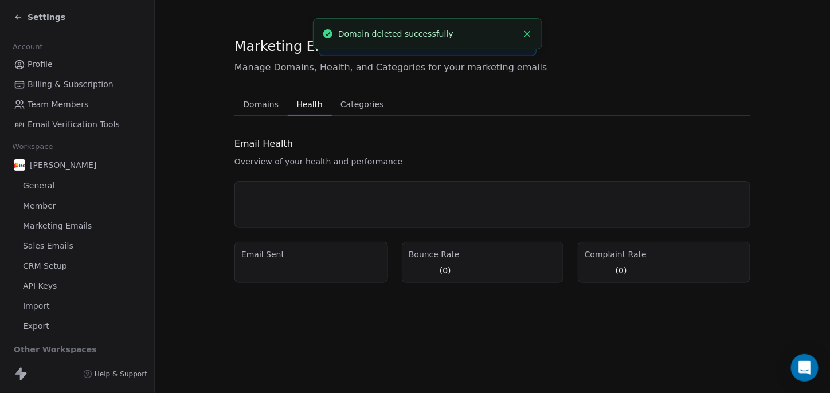
click at [315, 104] on span "Health" at bounding box center [309, 104] width 35 height 16
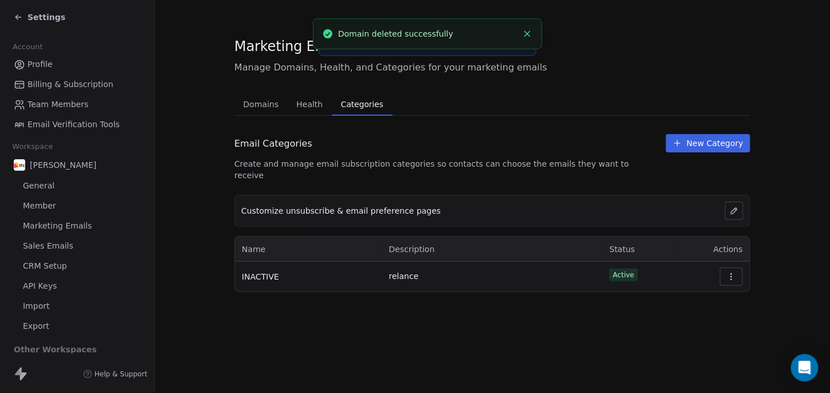
click at [365, 104] on span "Categories" at bounding box center [362, 104] width 52 height 16
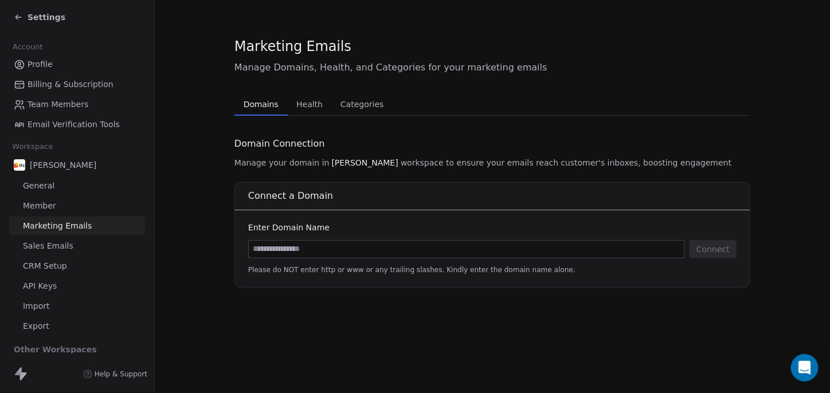
click at [283, 104] on span "Domains" at bounding box center [261, 104] width 44 height 16
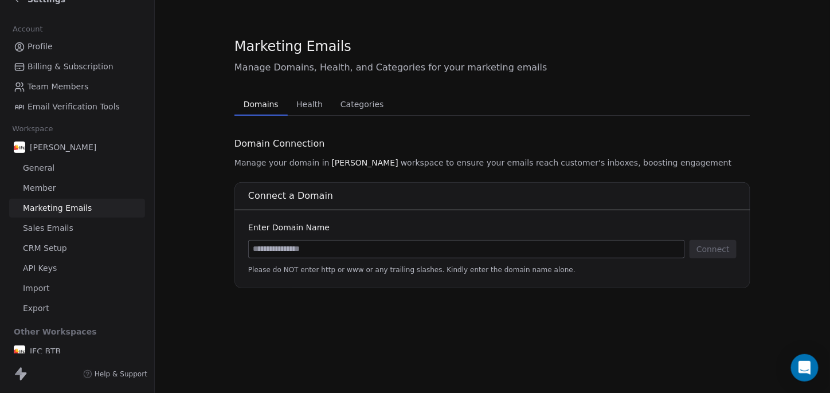
click at [75, 283] on link "Import" at bounding box center [77, 288] width 136 height 19
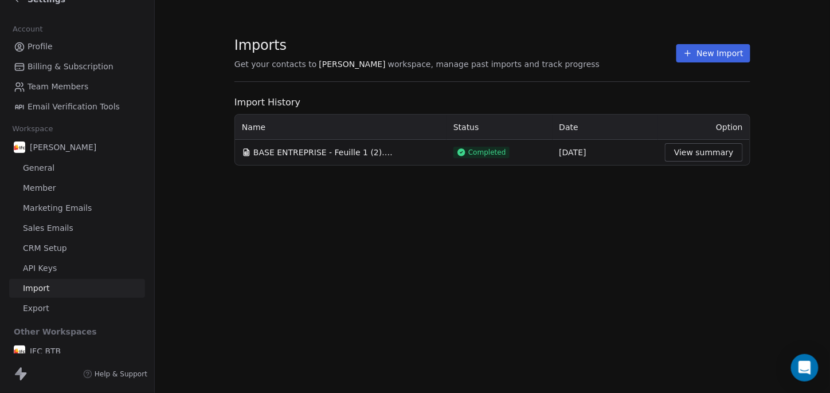
click at [80, 292] on link "Import" at bounding box center [77, 288] width 136 height 19
click at [76, 303] on link "Export" at bounding box center [77, 308] width 136 height 19
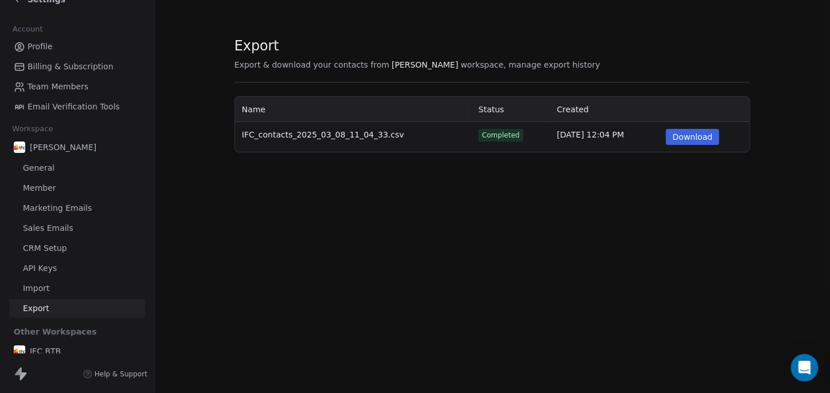
click at [65, 264] on link "API Keys" at bounding box center [77, 268] width 136 height 19
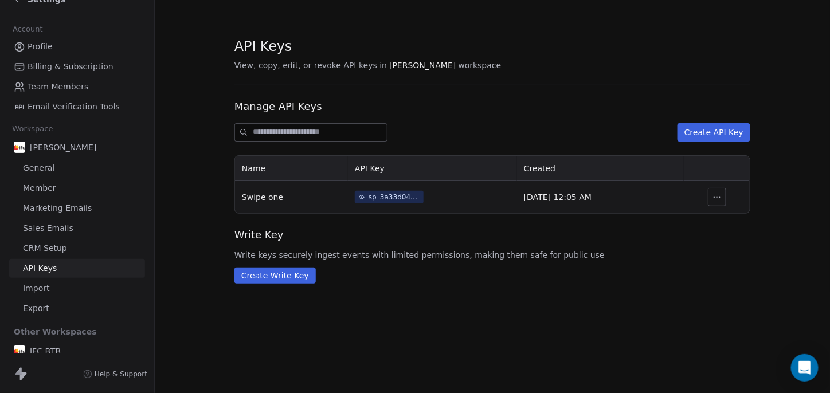
click at [67, 226] on span "Sales Emails" at bounding box center [48, 228] width 50 height 12
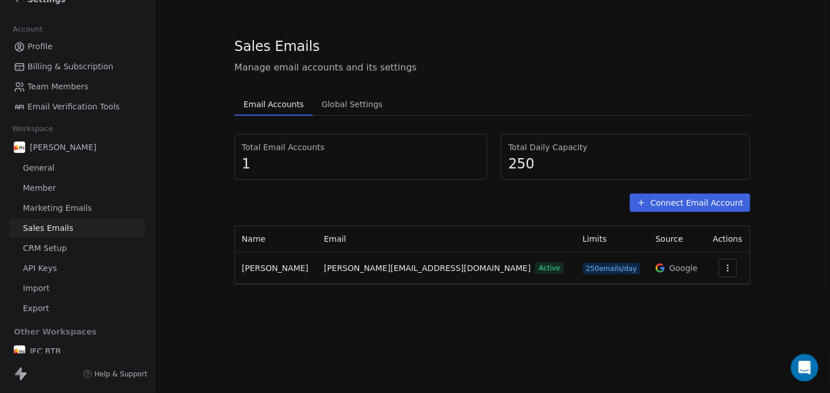
click at [66, 195] on link "Member" at bounding box center [77, 188] width 136 height 19
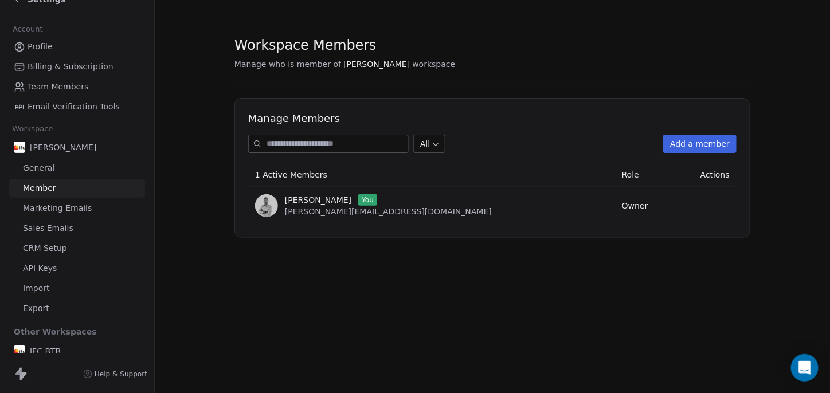
click at [73, 210] on span "Marketing Emails" at bounding box center [57, 208] width 69 height 12
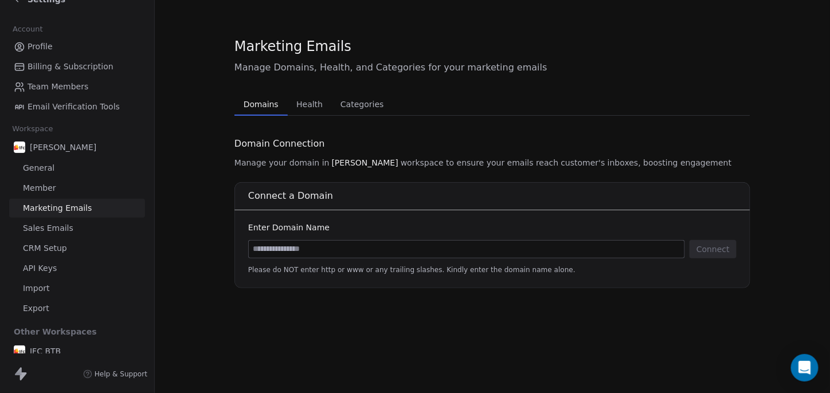
click at [67, 185] on link "Member" at bounding box center [77, 188] width 136 height 19
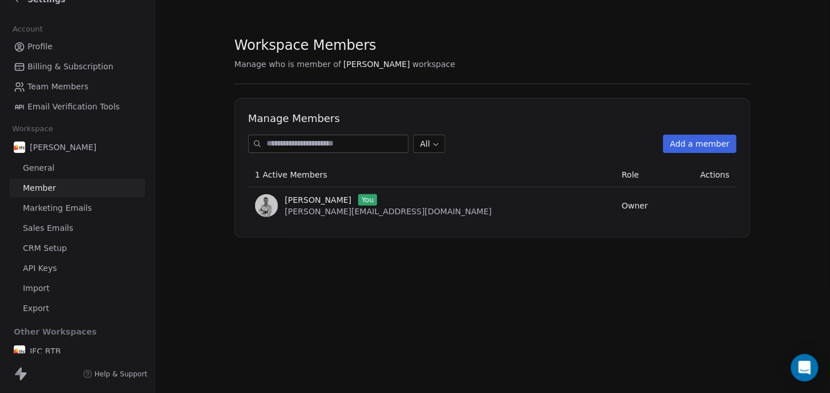
click at [71, 50] on link "Profile" at bounding box center [77, 46] width 136 height 19
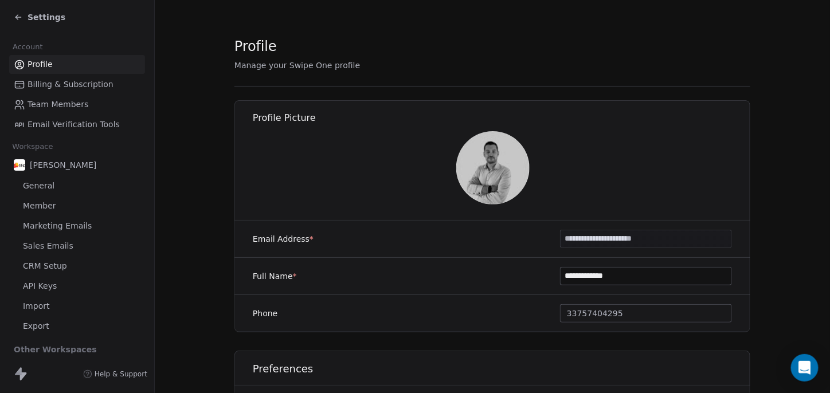
click at [16, 11] on div "Settings" at bounding box center [40, 16] width 52 height 11
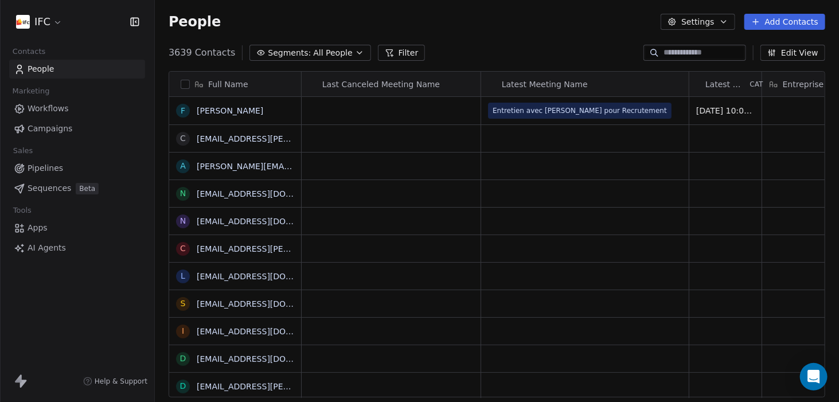
scroll to position [345, 675]
click at [95, 248] on link "AI Agents" at bounding box center [77, 247] width 136 height 19
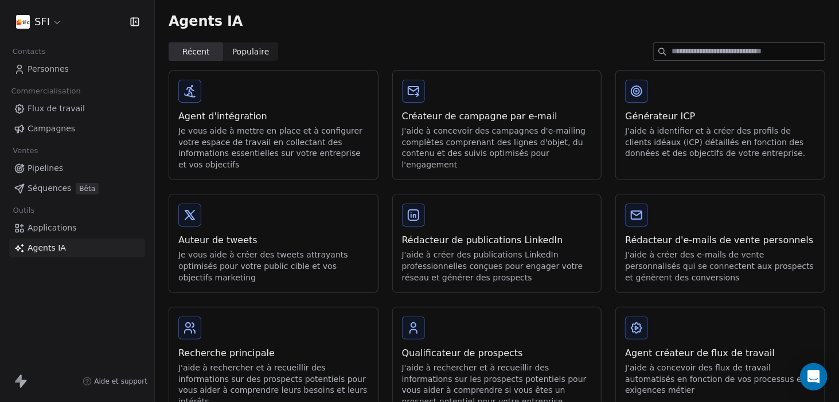
click at [547, 38] on div "Agents IA" at bounding box center [497, 21] width 684 height 42
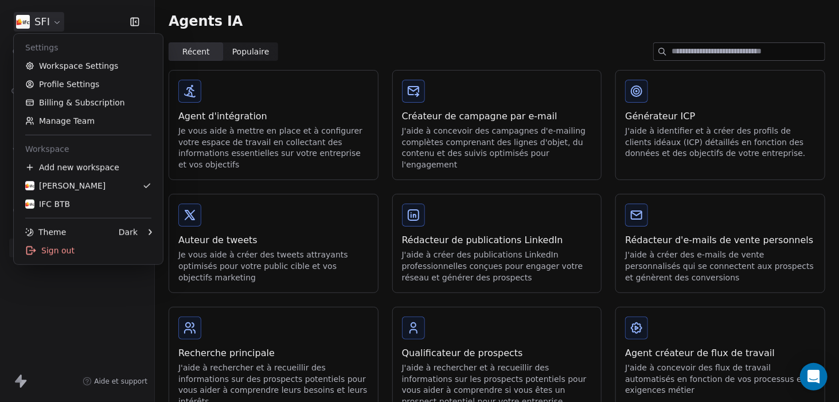
click at [43, 17] on html "SFI Contacts Personnes Commercialisation Flux de travail Campagnes Ventes Pipel…" at bounding box center [419, 201] width 839 height 402
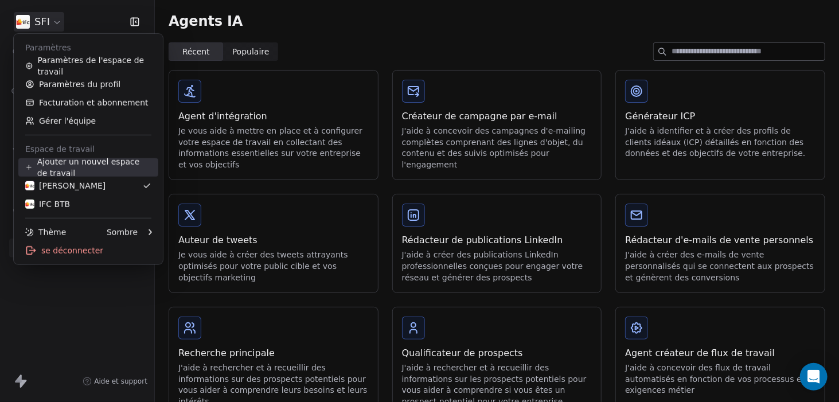
click at [116, 171] on font "Ajouter un nouvel espace de travail" at bounding box center [94, 167] width 114 height 23
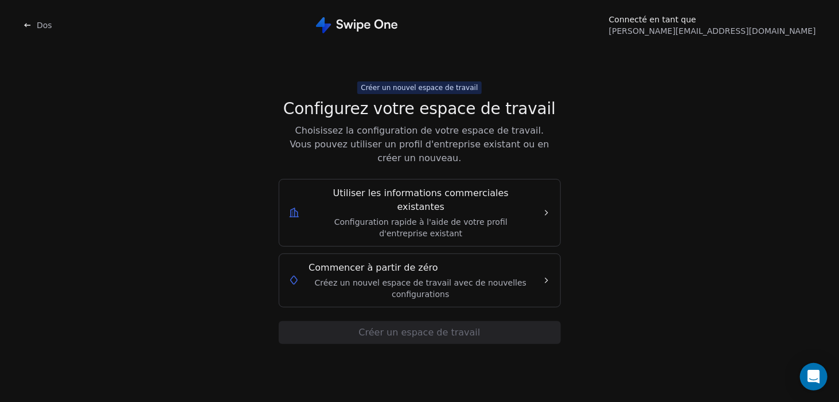
click at [23, 24] on icon at bounding box center [27, 25] width 9 height 9
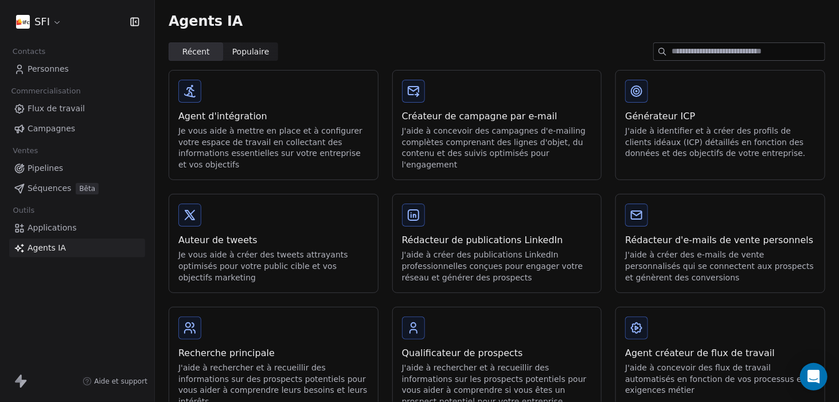
click at [361, 14] on div "Agents IA" at bounding box center [497, 21] width 684 height 42
